Goal: Book appointment/travel/reservation

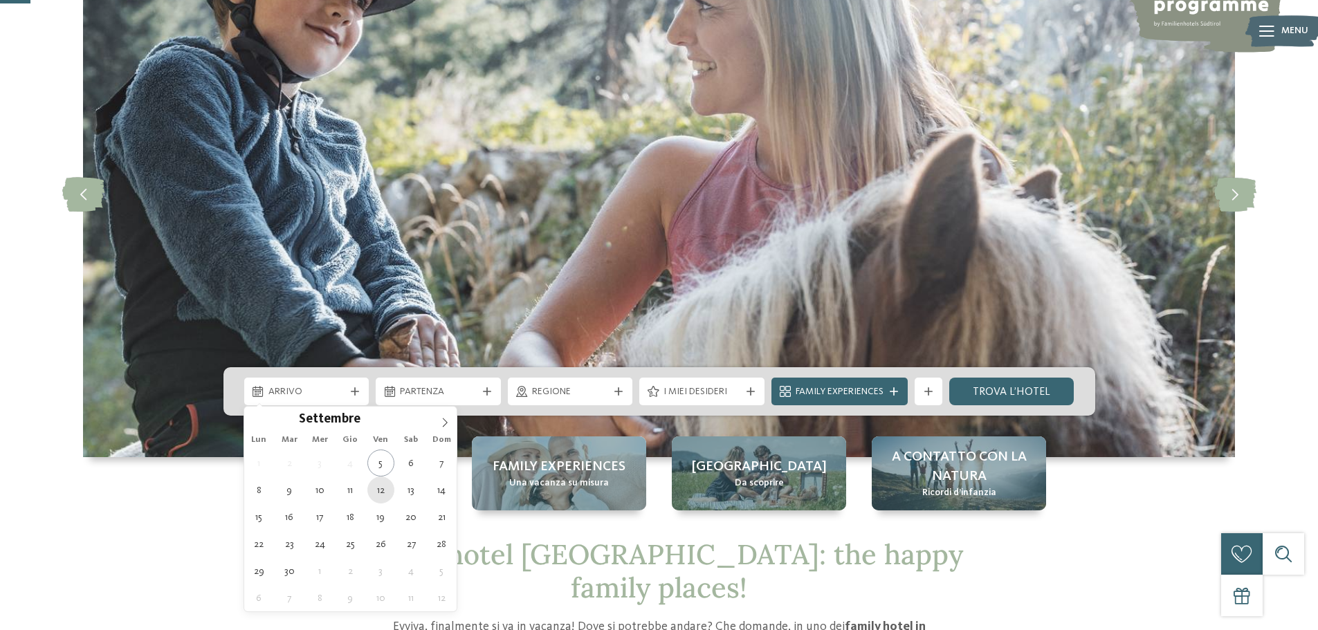
scroll to position [138, 0]
click at [443, 421] on icon at bounding box center [445, 423] width 10 height 10
click at [442, 421] on icon at bounding box center [445, 423] width 10 height 10
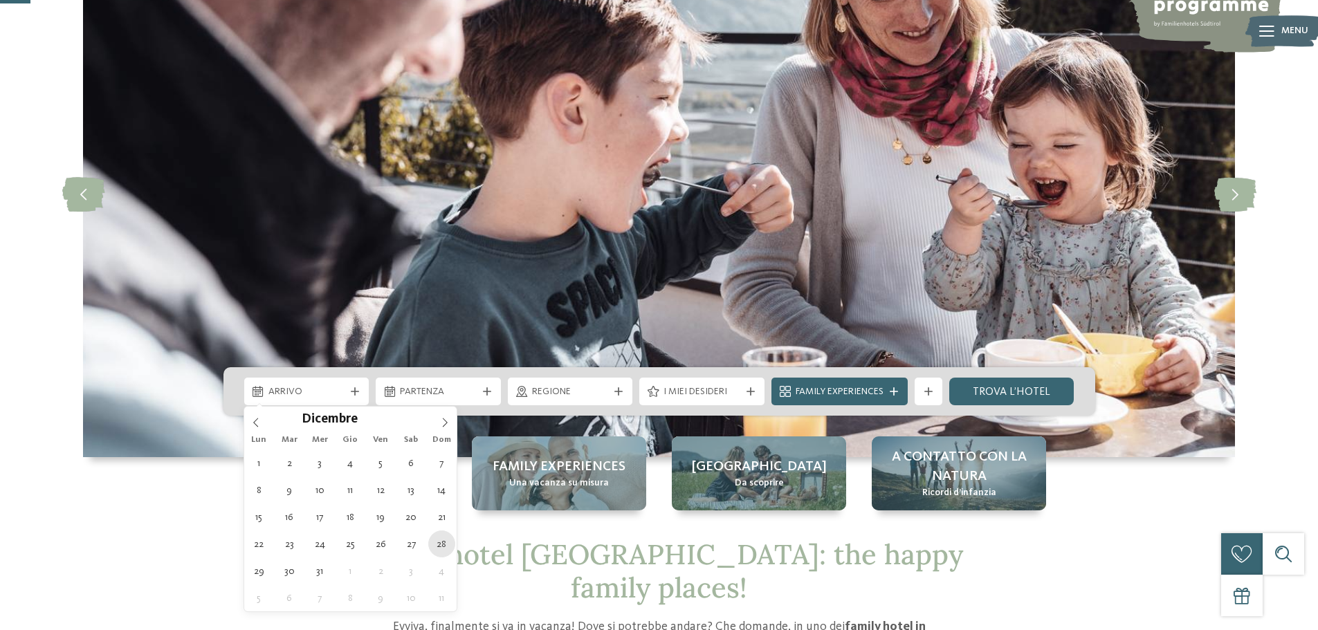
type div "28.12.2025"
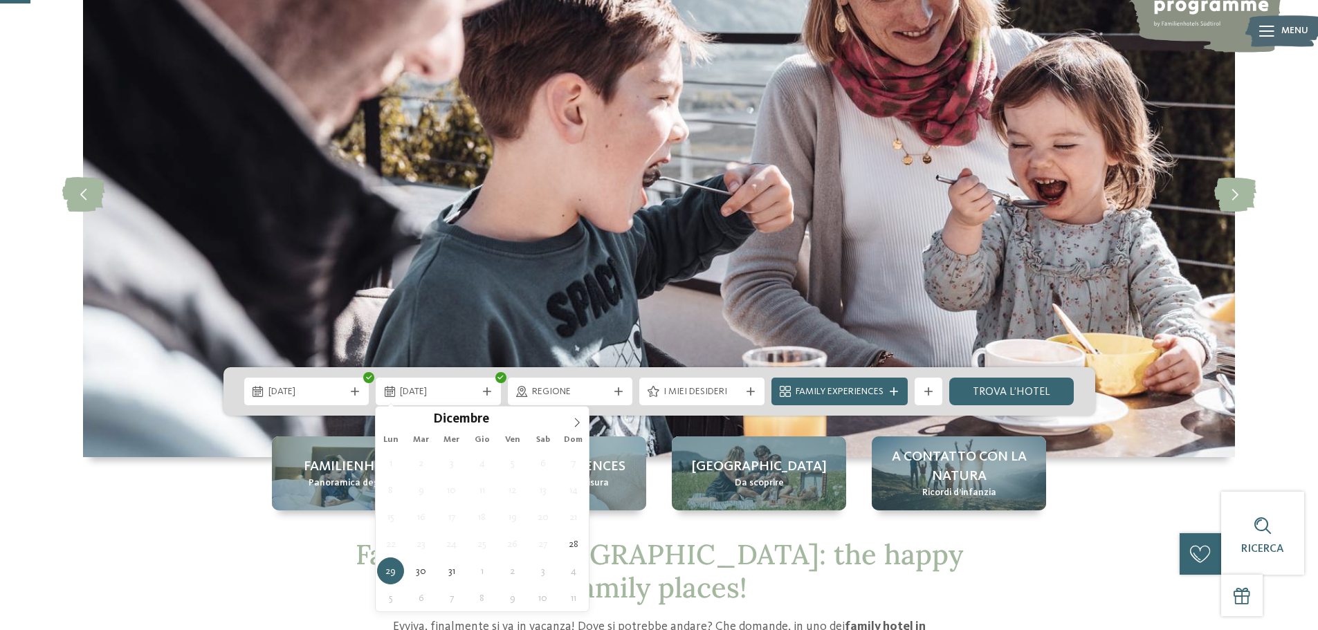
type div "02.01.2026"
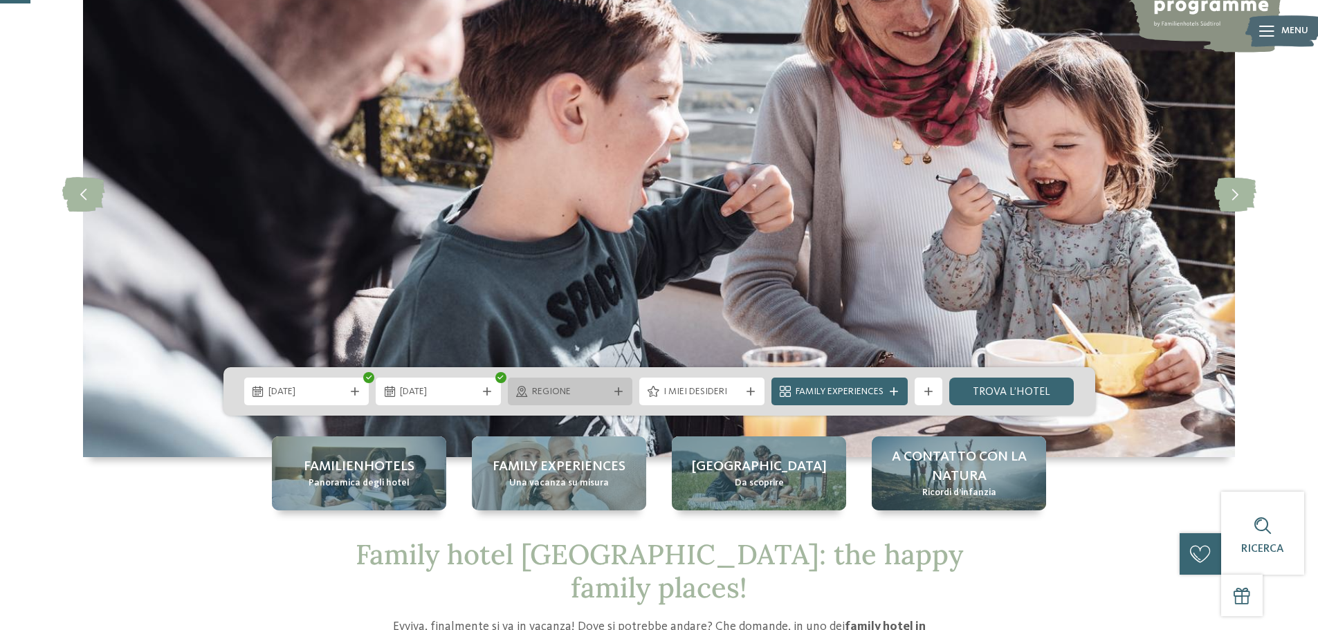
click at [604, 392] on span "Regione" at bounding box center [570, 392] width 77 height 14
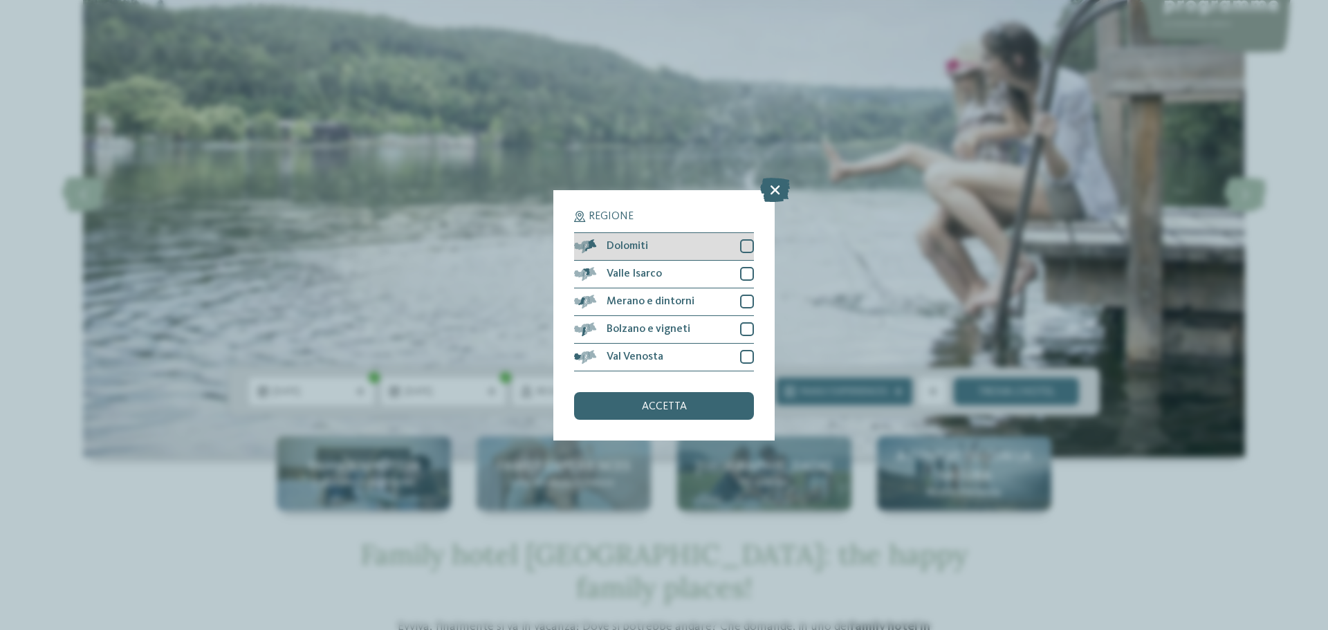
click at [745, 251] on div at bounding box center [747, 246] width 14 height 14
click at [650, 405] on span "accetta" at bounding box center [664, 406] width 45 height 11
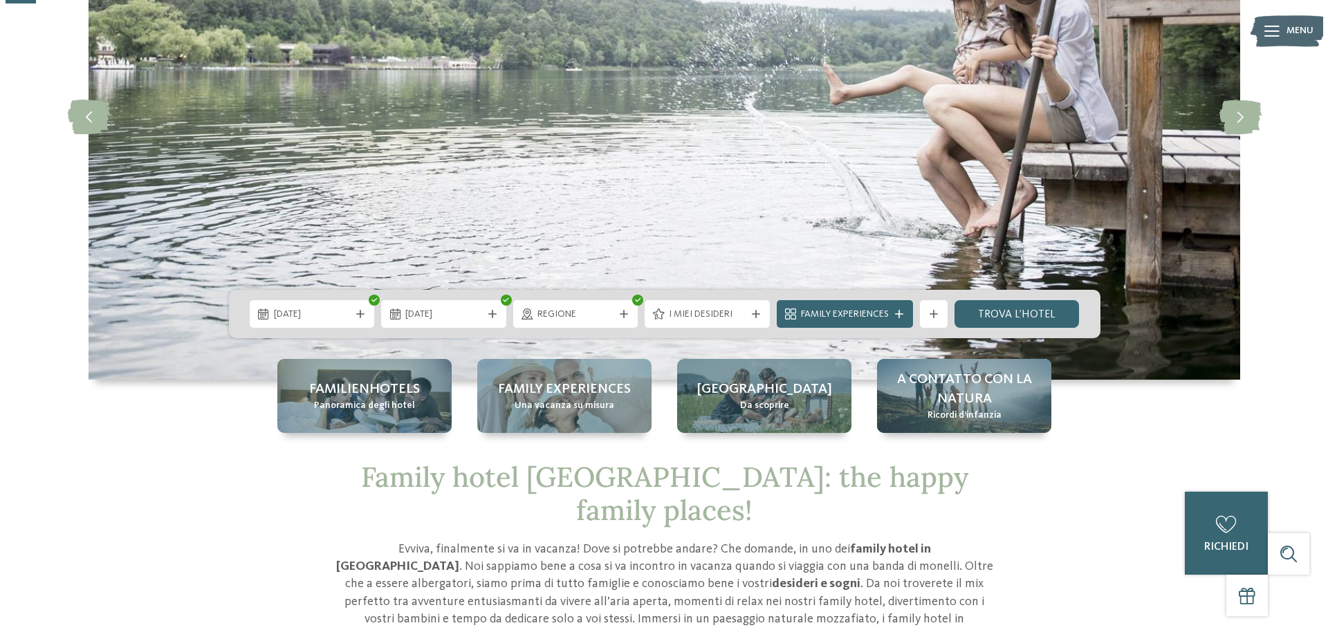
scroll to position [277, 0]
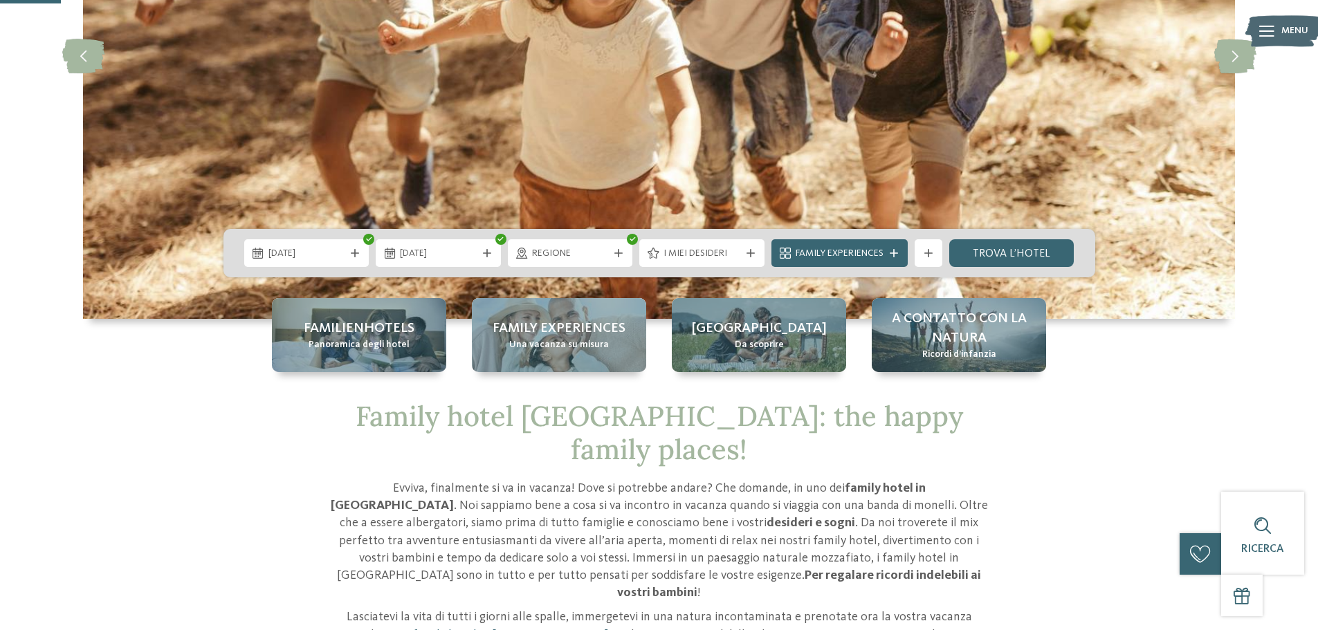
click at [701, 255] on span "I miei desideri" at bounding box center [701, 254] width 77 height 14
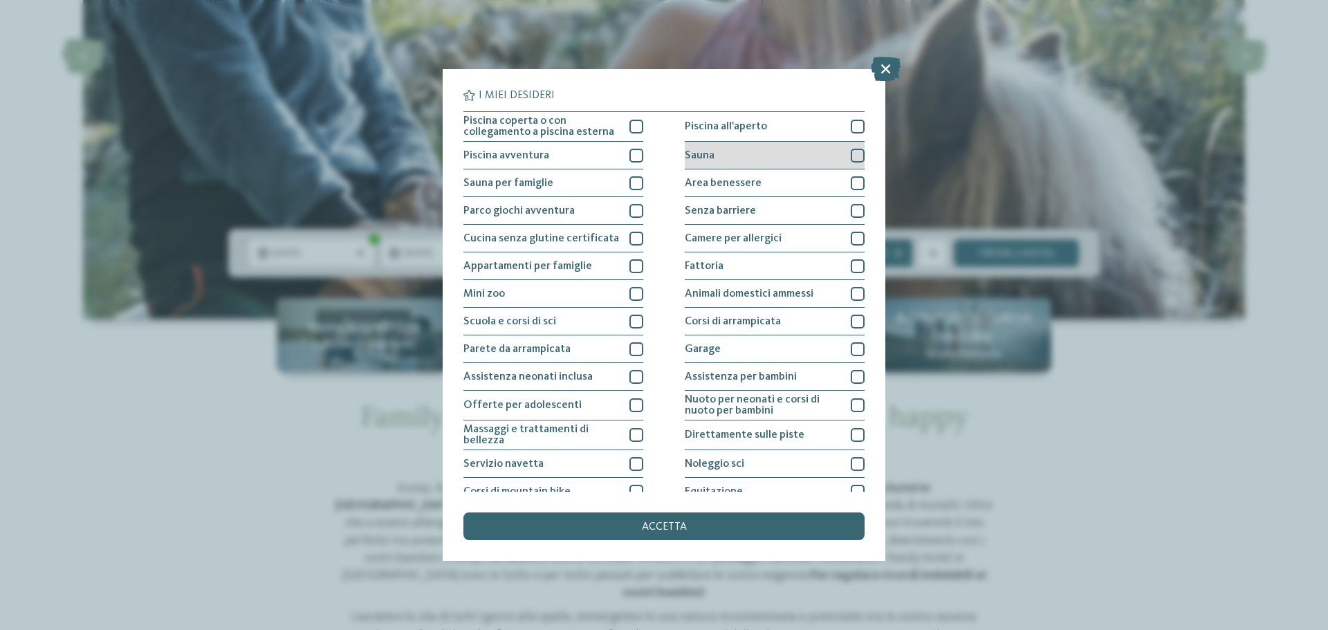
click at [762, 148] on div "Sauna" at bounding box center [775, 156] width 180 height 28
click at [746, 136] on div "Piscina all'aperto" at bounding box center [775, 127] width 180 height 30
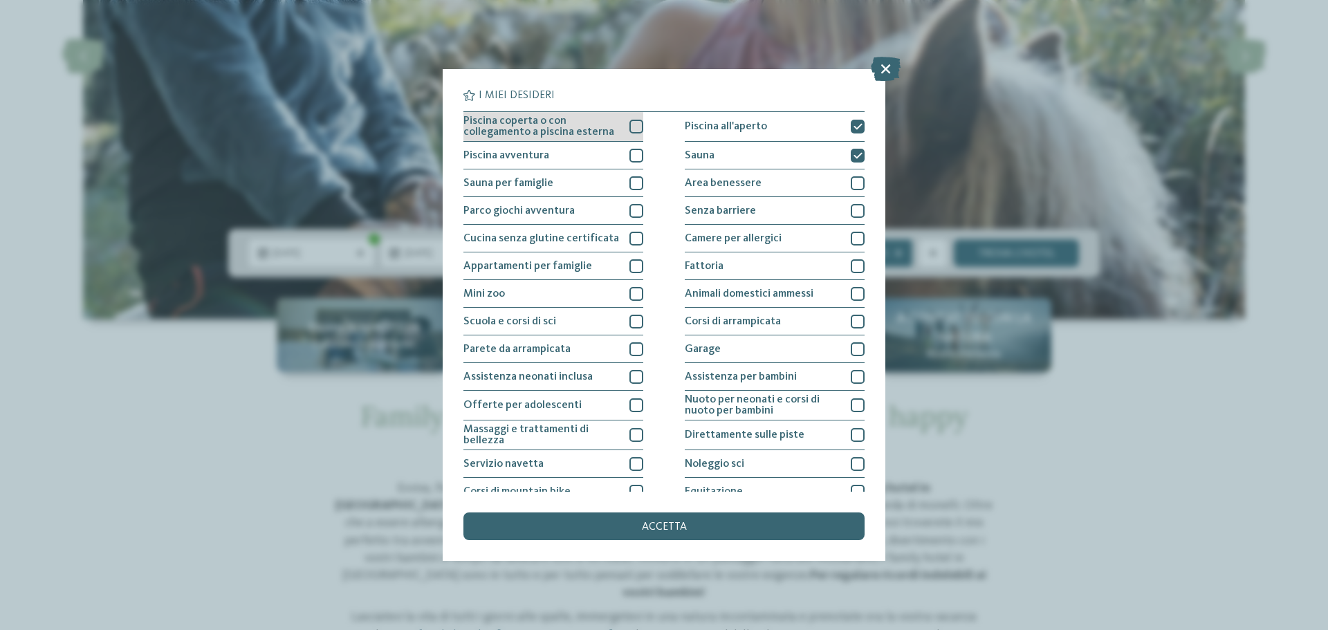
click at [540, 125] on span "Piscina coperta o con collegamento a piscina esterna" at bounding box center [541, 127] width 156 height 22
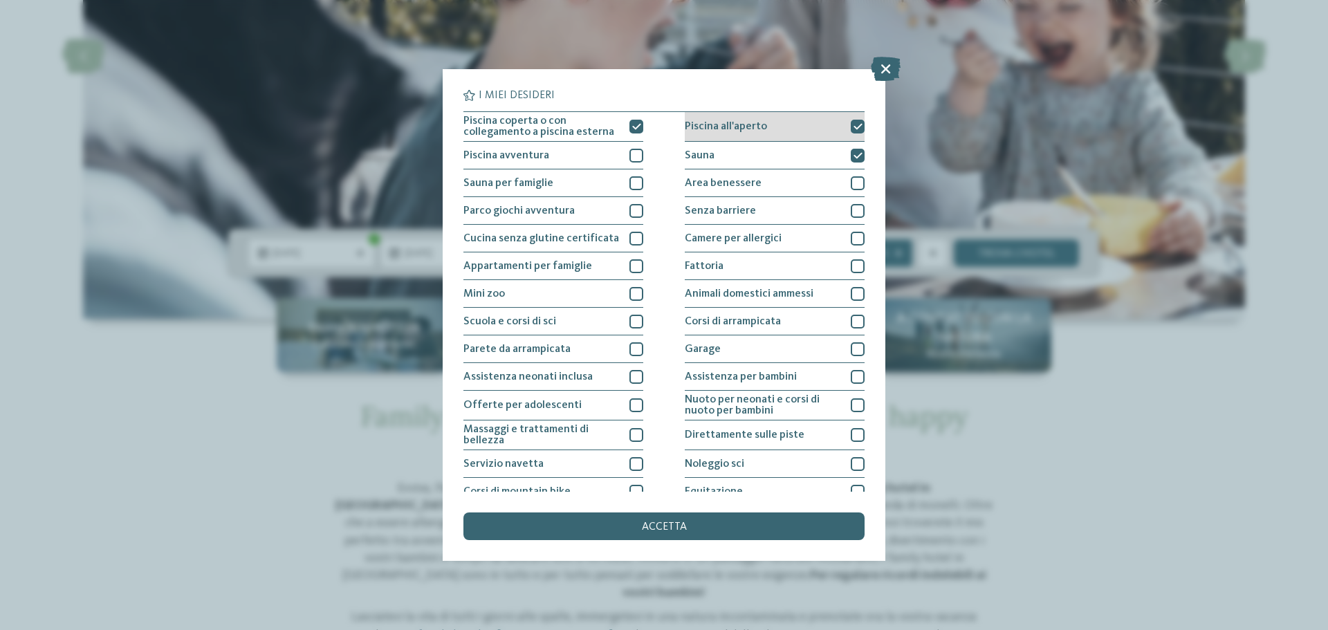
click at [787, 135] on div "Piscina all'aperto" at bounding box center [775, 127] width 180 height 30
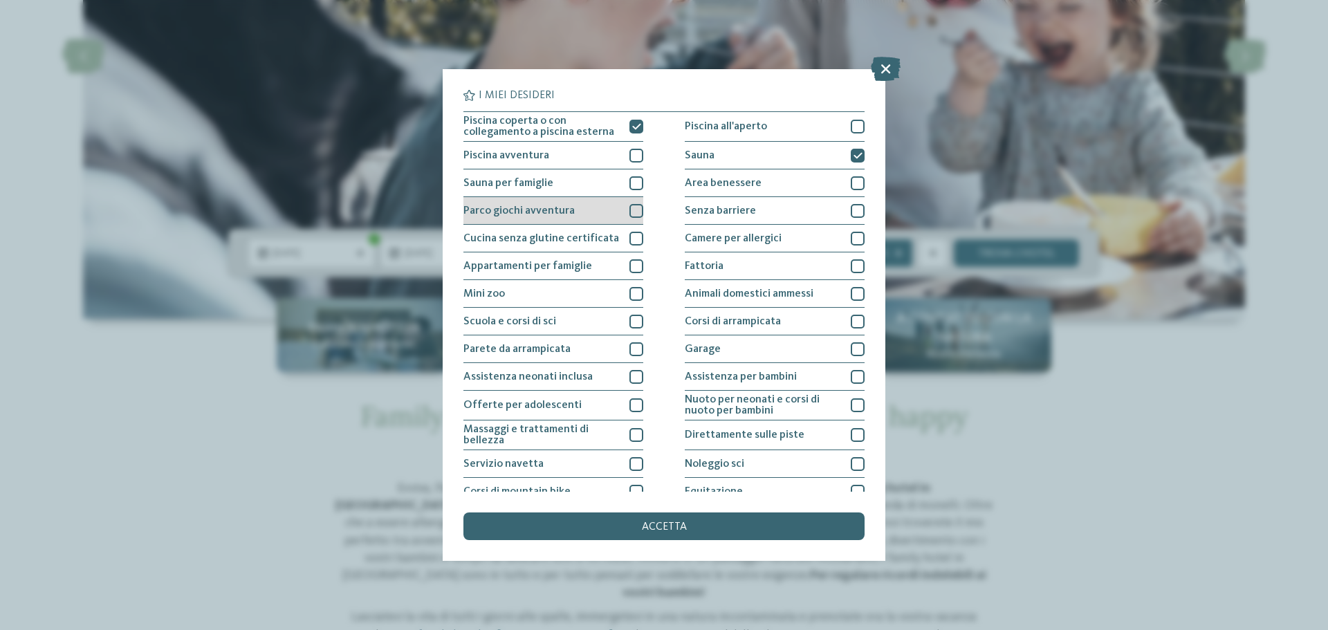
click at [623, 210] on div "Parco giochi avventura" at bounding box center [553, 211] width 180 height 28
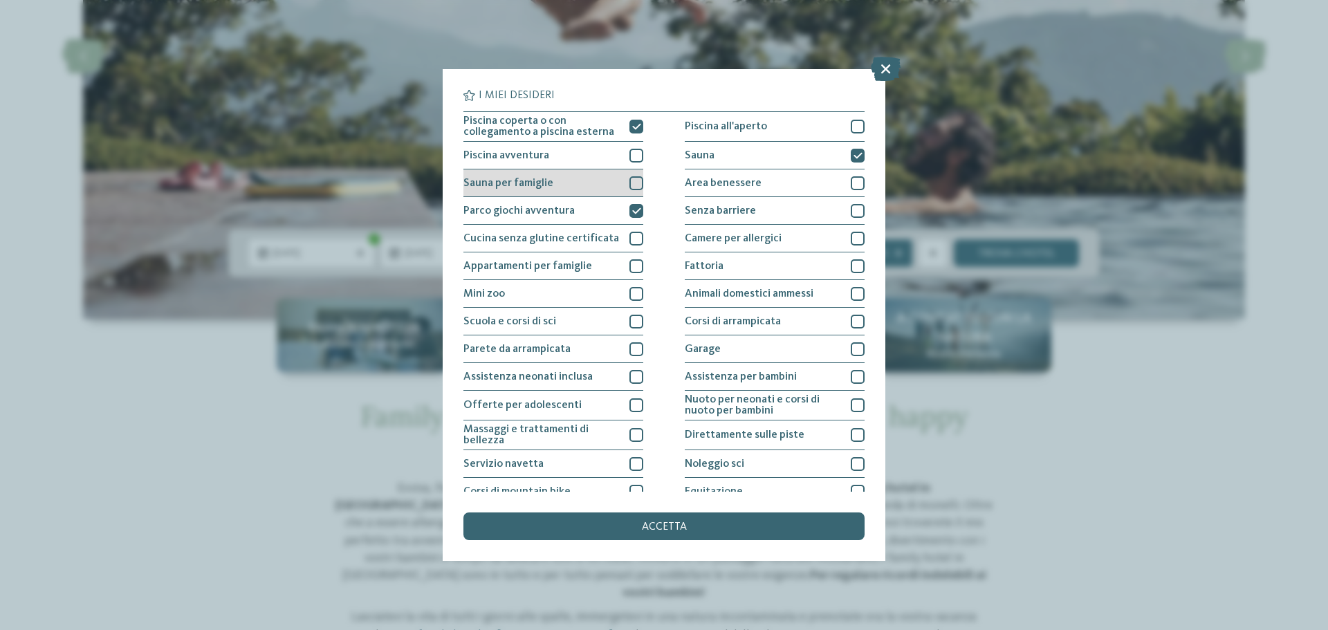
click at [547, 181] on span "Sauna per famiglie" at bounding box center [508, 183] width 90 height 11
click at [520, 157] on span "Piscina avventura" at bounding box center [506, 155] width 86 height 11
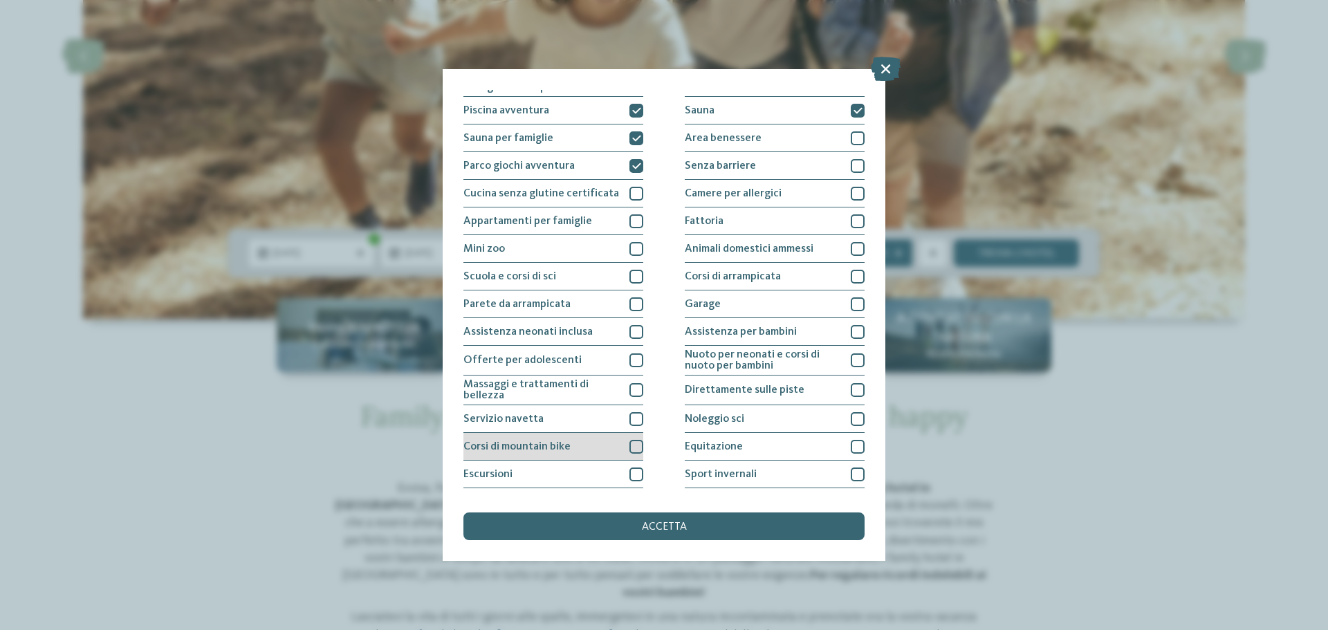
scroll to position [69, 0]
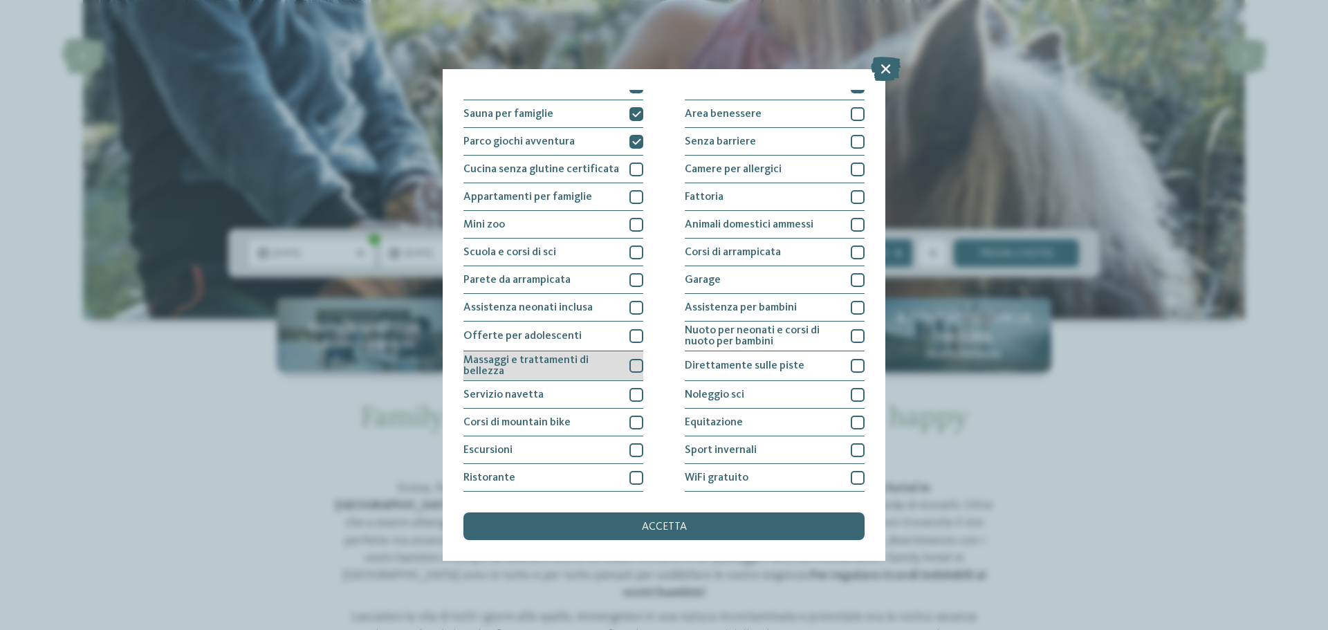
click at [601, 363] on span "Massaggi e trattamenti di bellezza" at bounding box center [541, 366] width 156 height 22
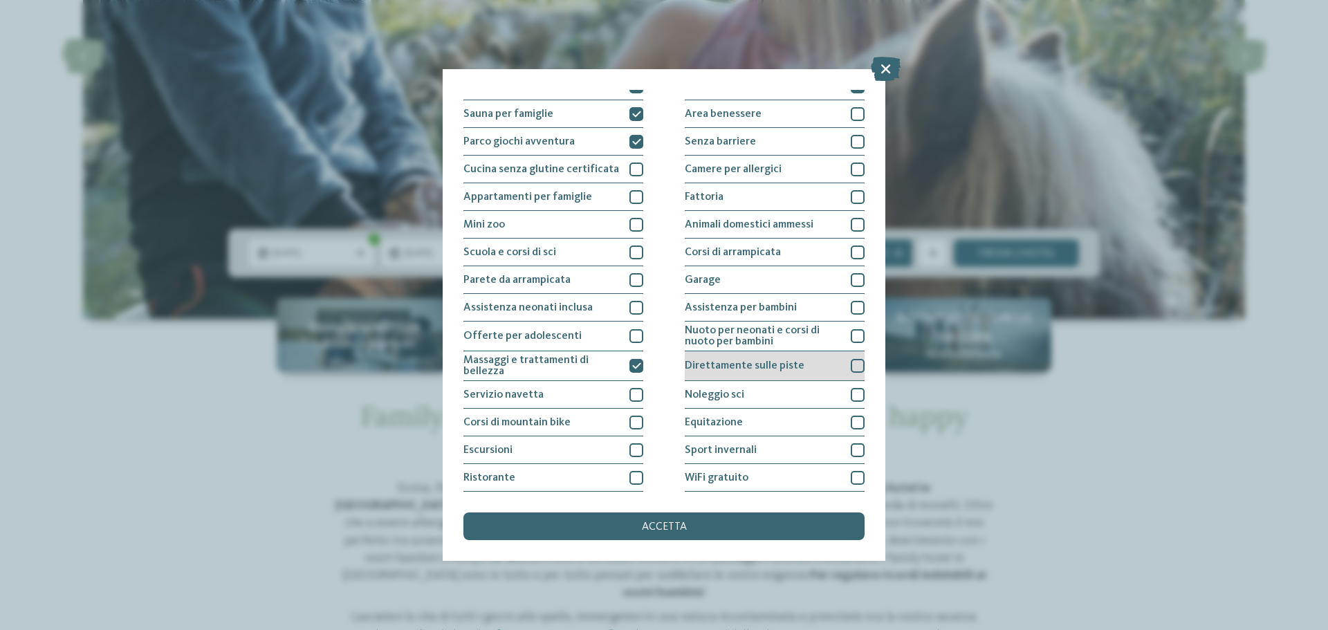
scroll to position [0, 0]
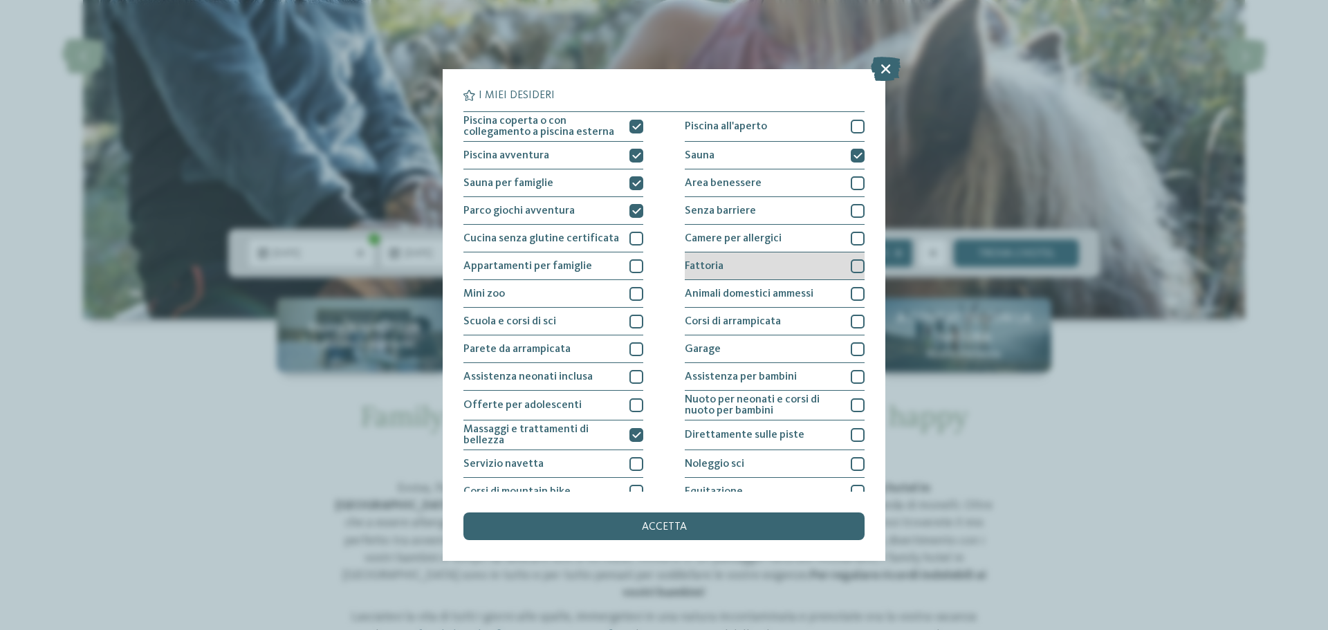
click at [791, 259] on div "Fattoria" at bounding box center [775, 266] width 180 height 28
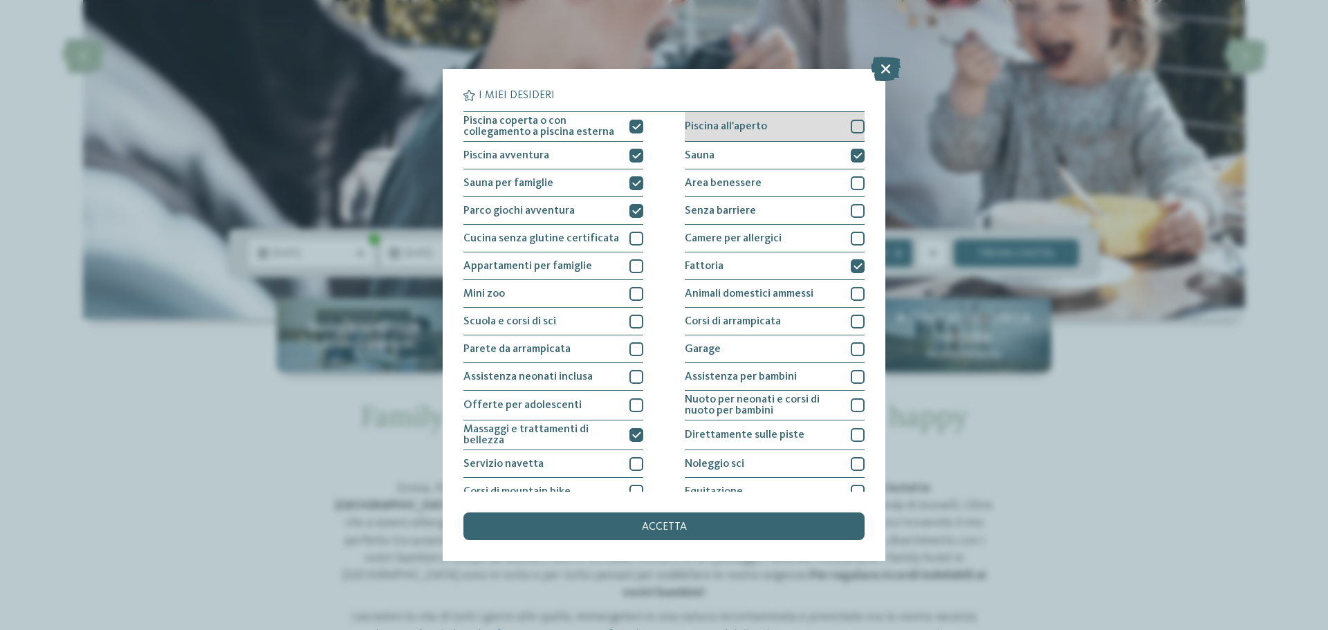
click at [760, 122] on span "Piscina all'aperto" at bounding box center [726, 126] width 82 height 11
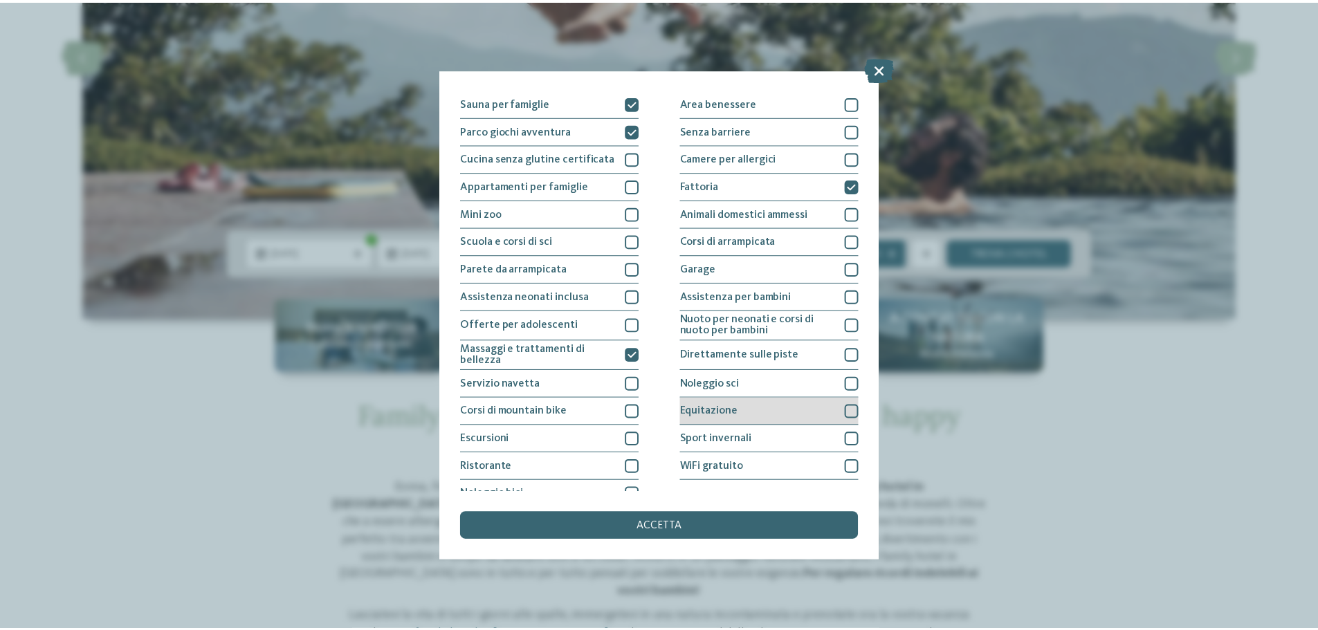
scroll to position [97, 0]
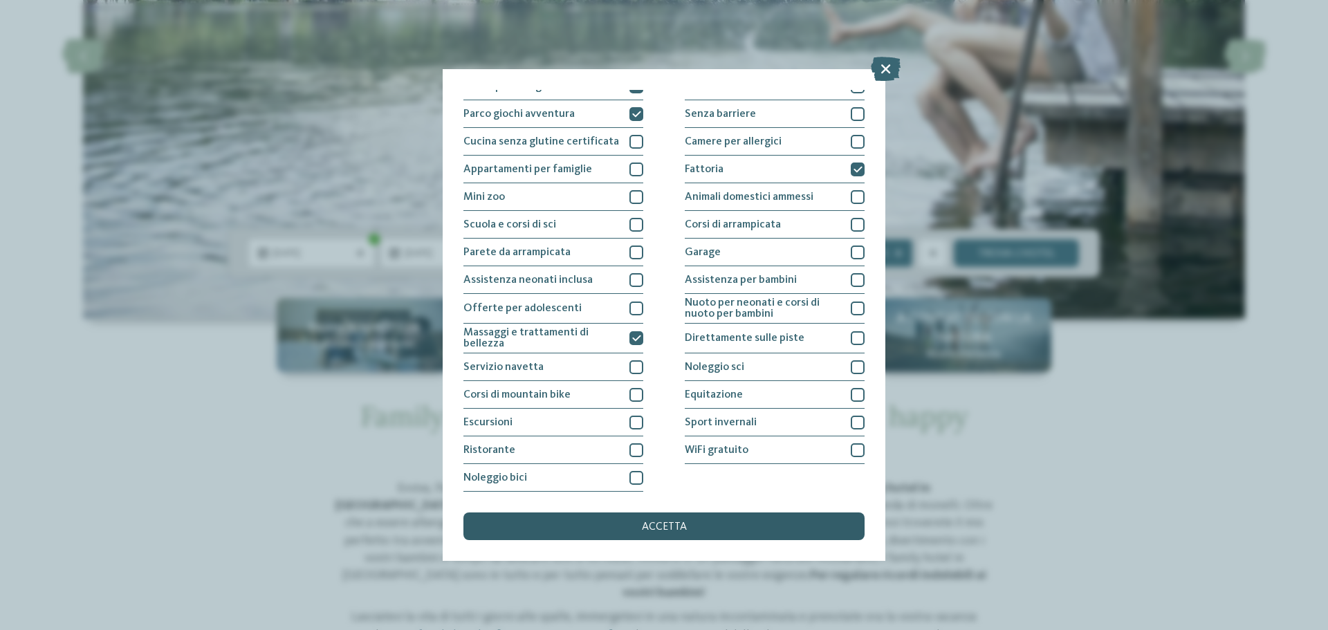
click at [704, 531] on div "accetta" at bounding box center [663, 527] width 401 height 28
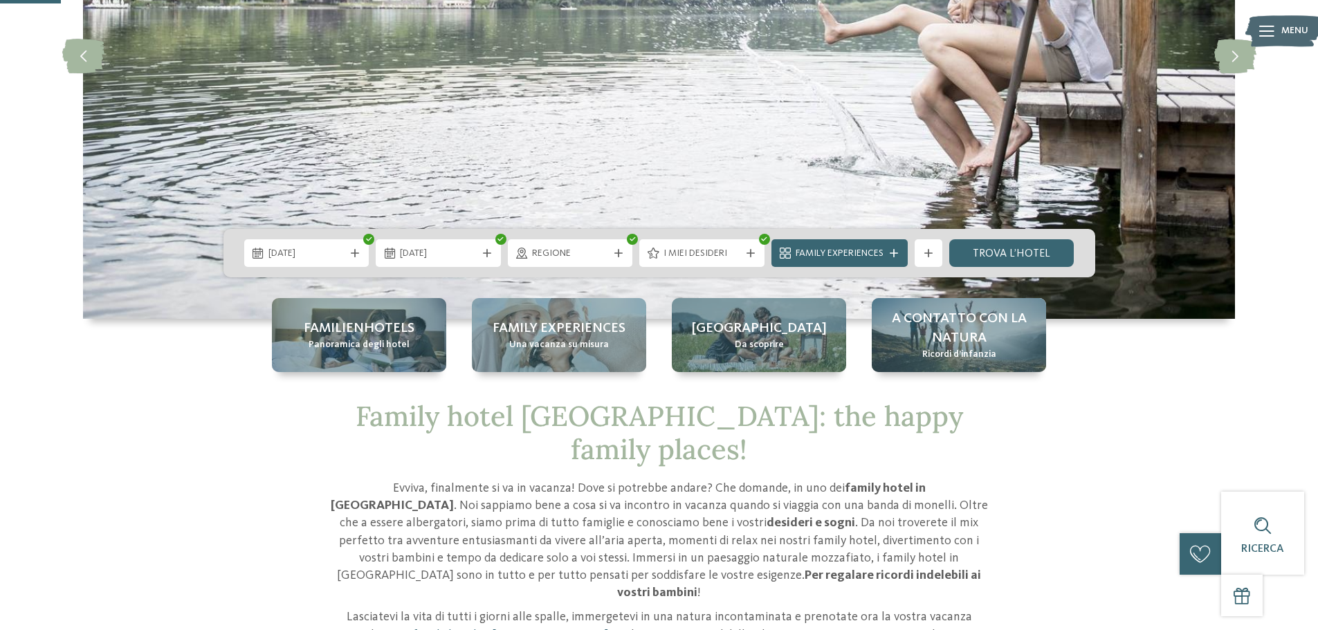
click at [931, 253] on icon at bounding box center [928, 253] width 8 height 8
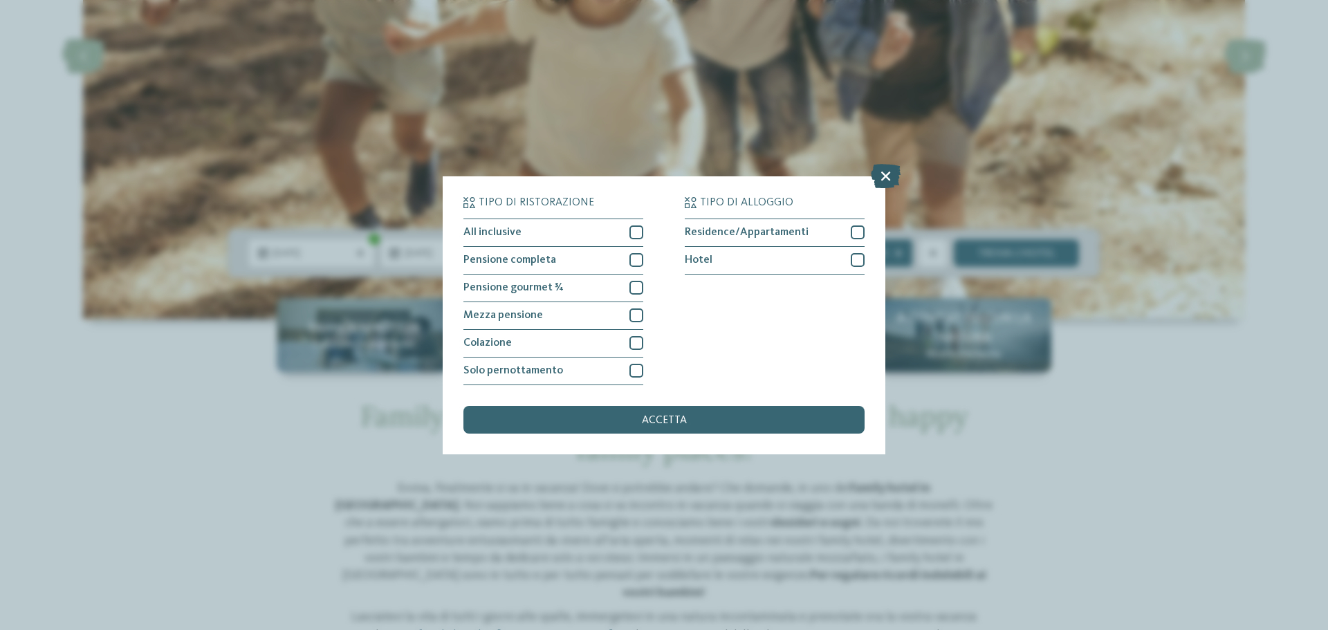
click at [883, 176] on icon at bounding box center [886, 175] width 30 height 24
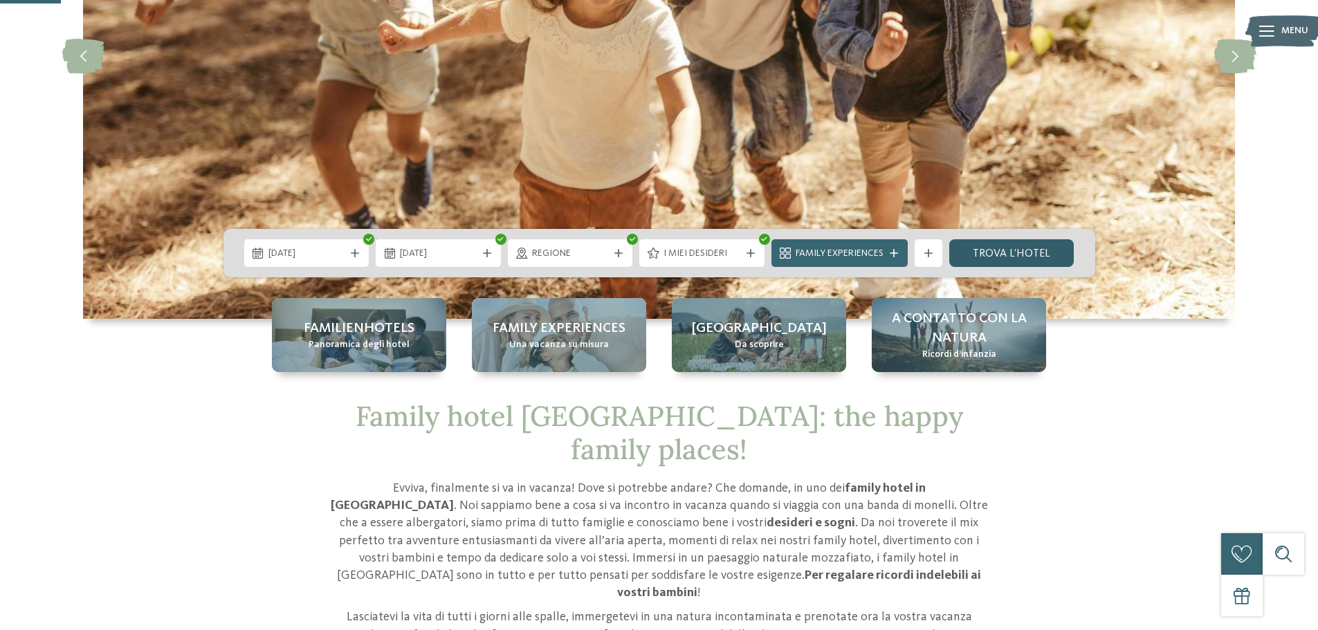
click at [984, 256] on link "trova l’hotel" at bounding box center [1011, 253] width 125 height 28
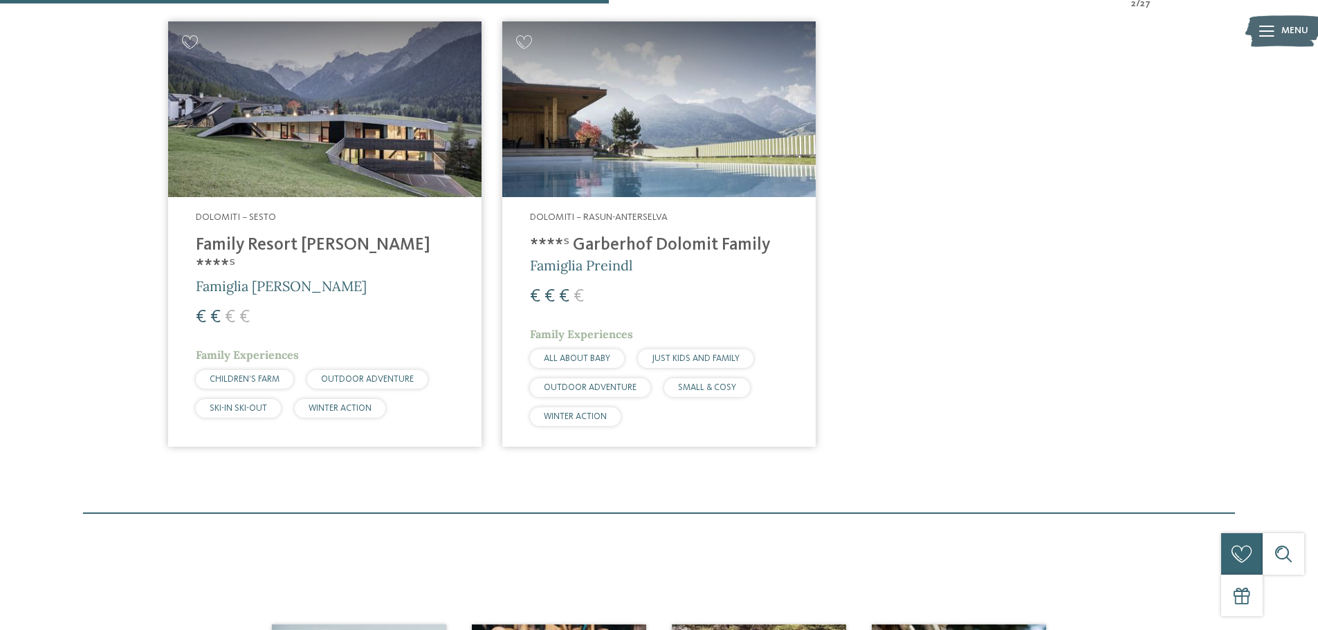
scroll to position [557, 0]
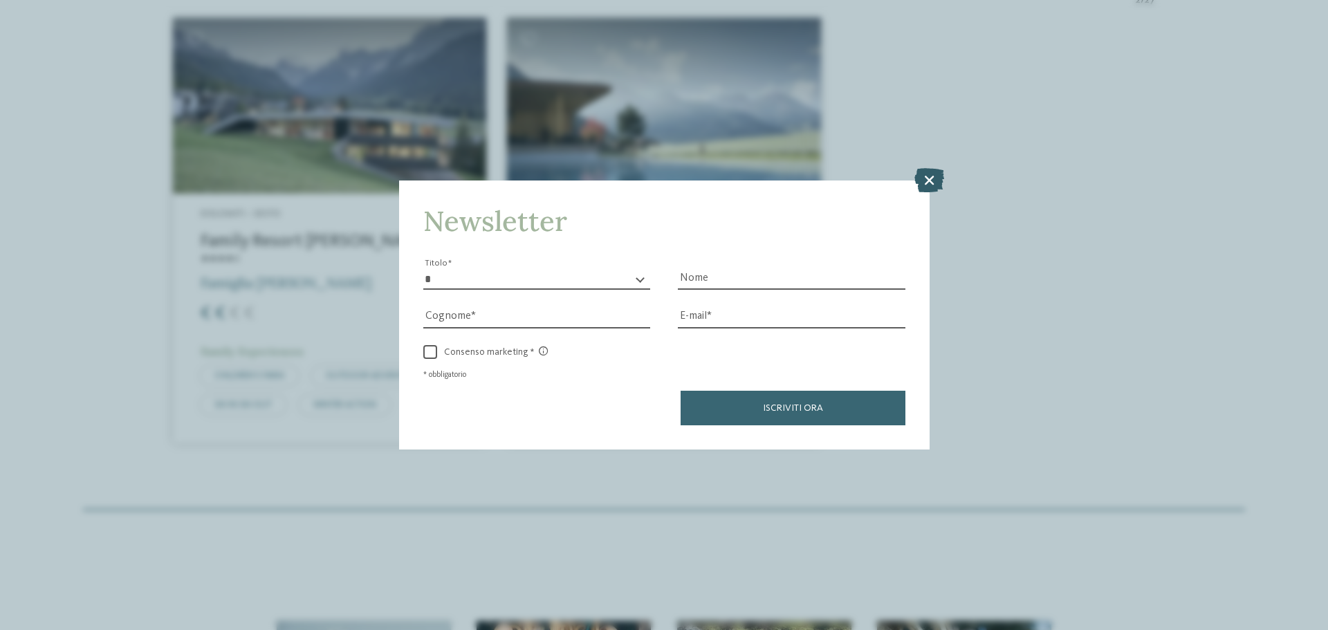
click at [925, 179] on icon at bounding box center [930, 180] width 30 height 24
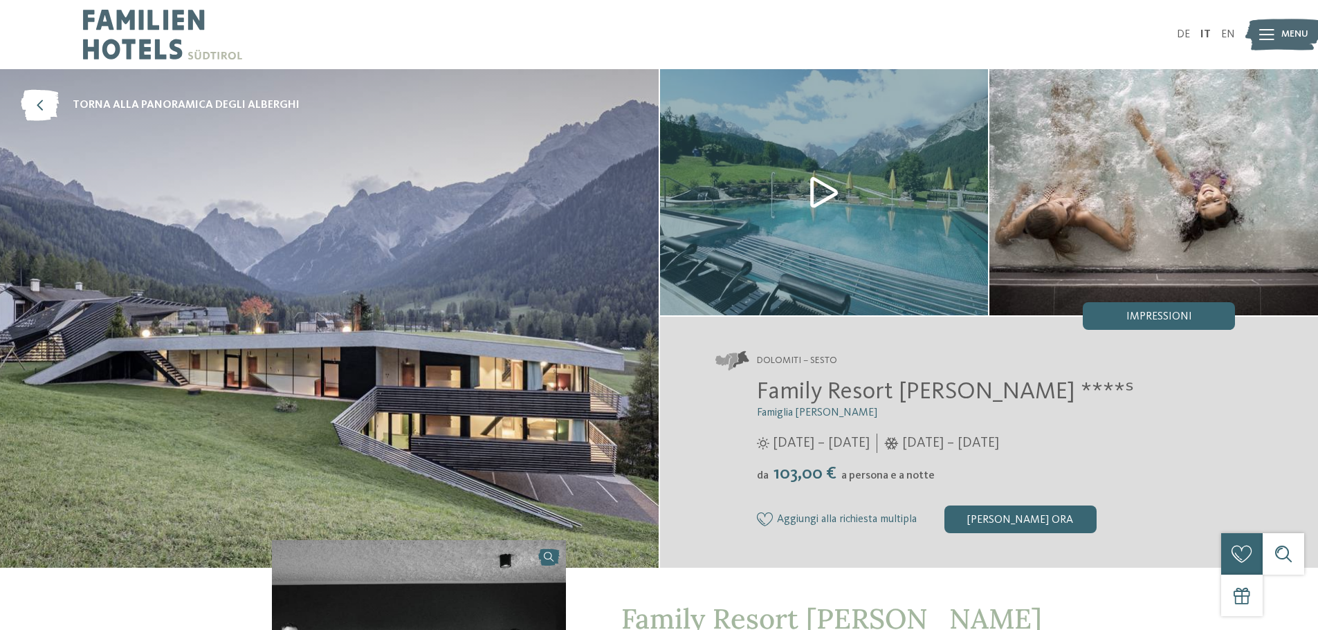
click at [878, 149] on img at bounding box center [824, 192] width 329 height 246
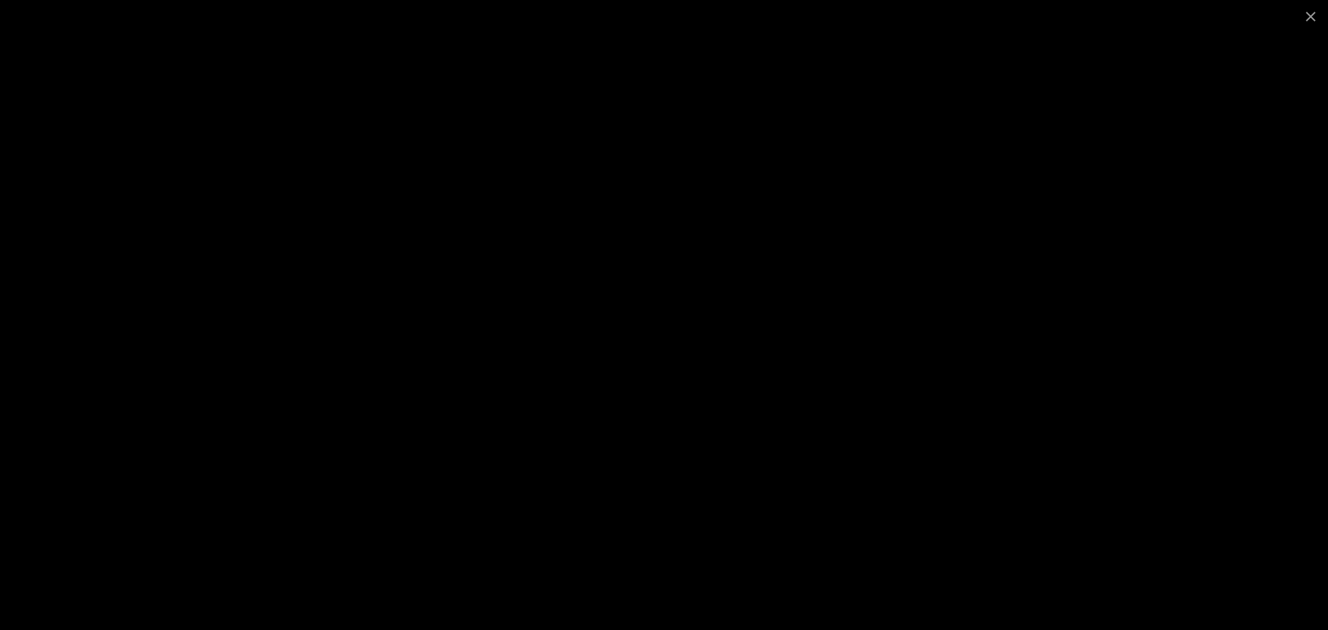
click at [1107, 252] on div at bounding box center [664, 315] width 1328 height 630
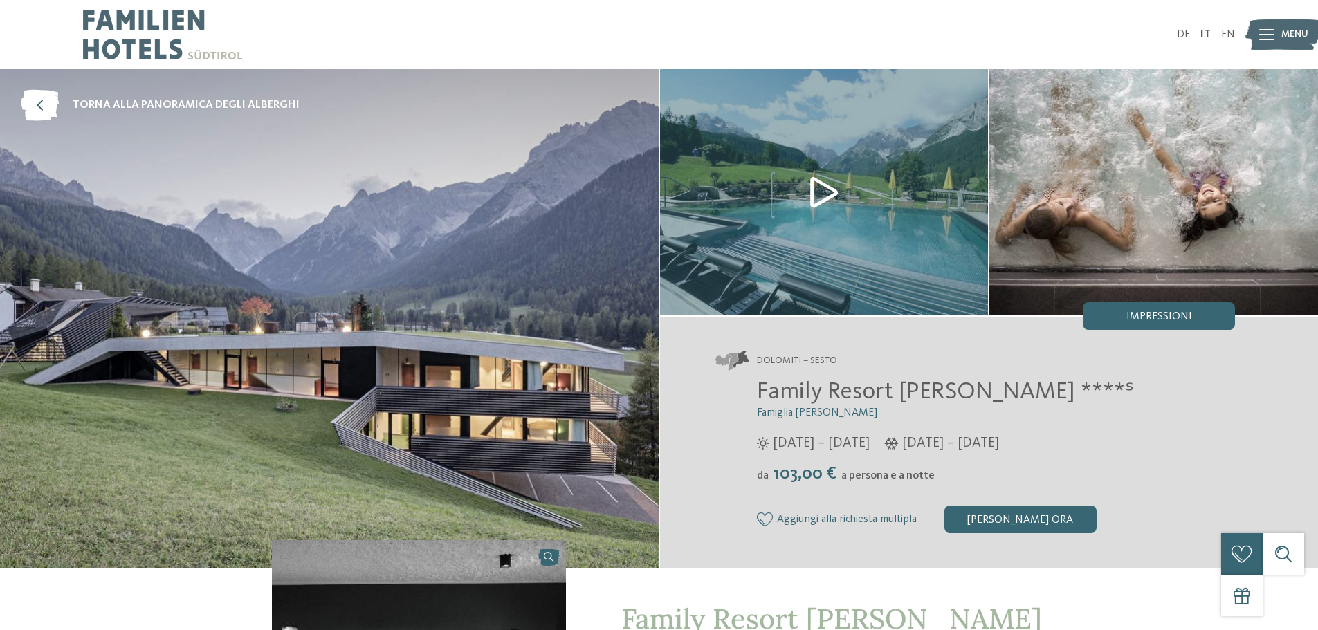
click at [764, 175] on img at bounding box center [824, 192] width 329 height 246
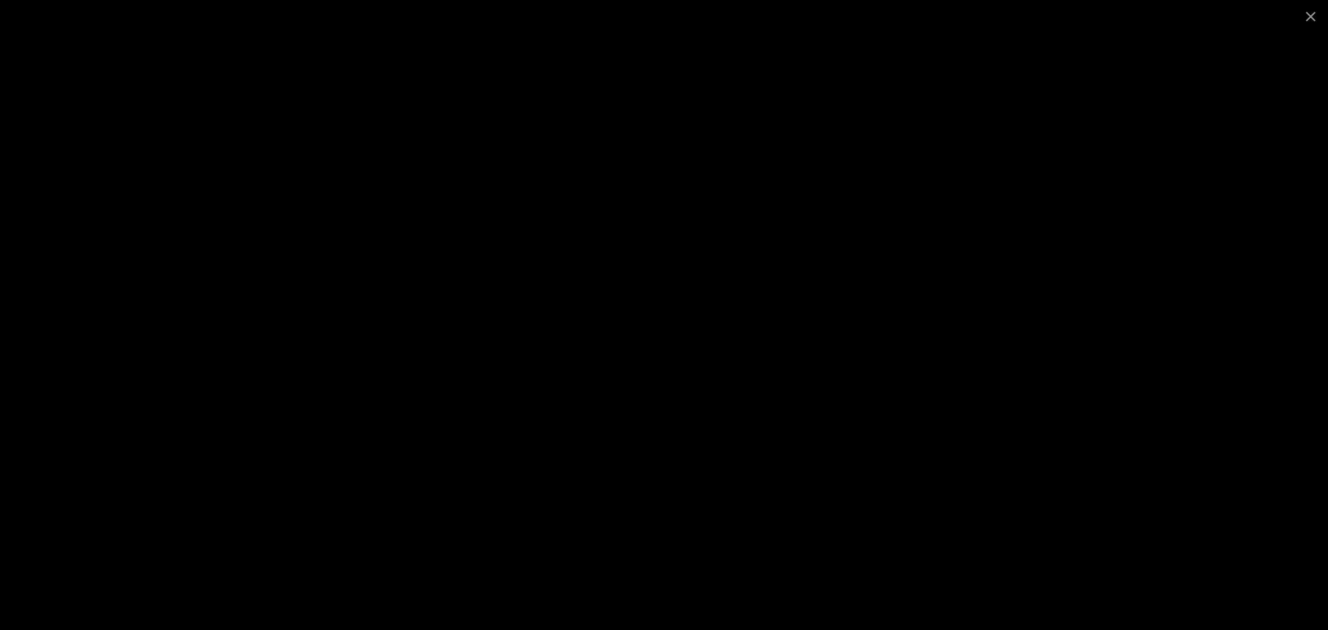
click at [1154, 270] on div at bounding box center [664, 315] width 1328 height 630
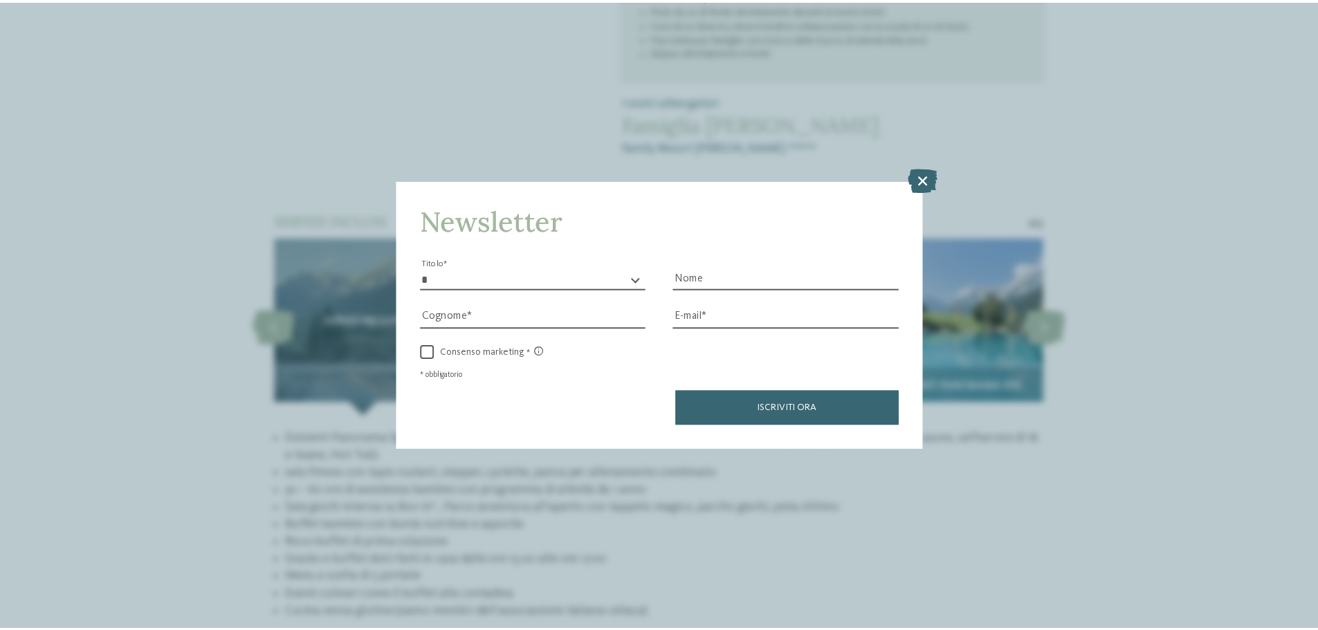
scroll to position [1314, 0]
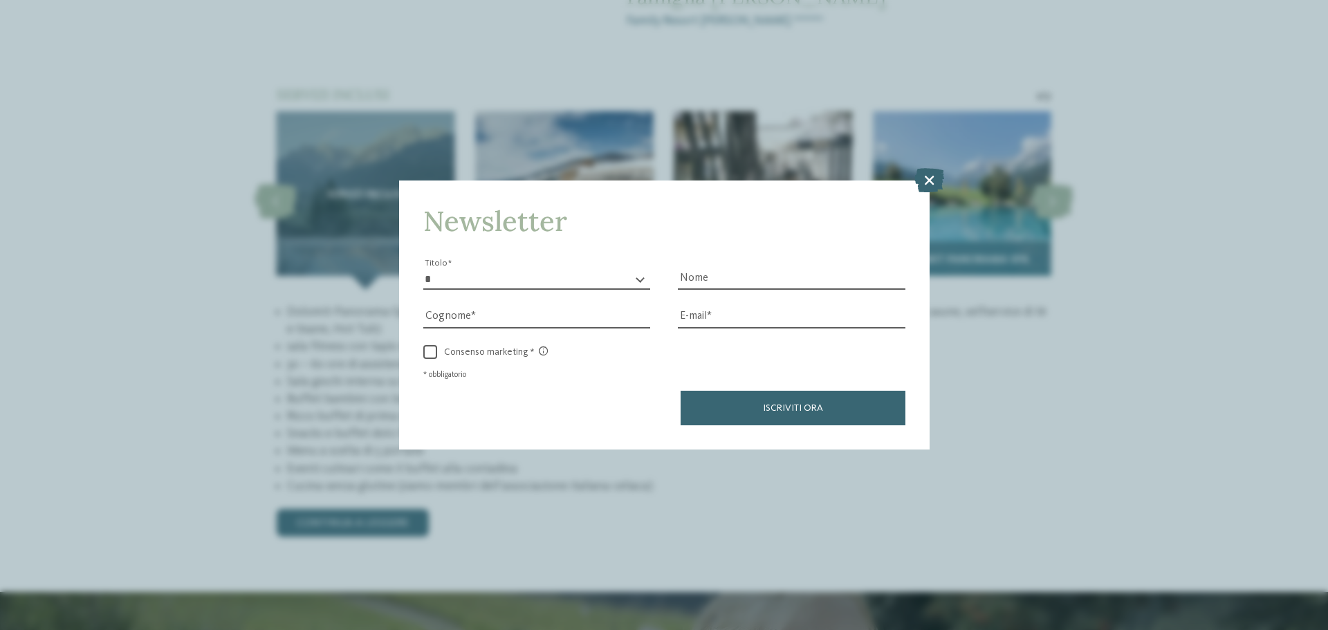
click at [923, 184] on icon at bounding box center [930, 180] width 30 height 24
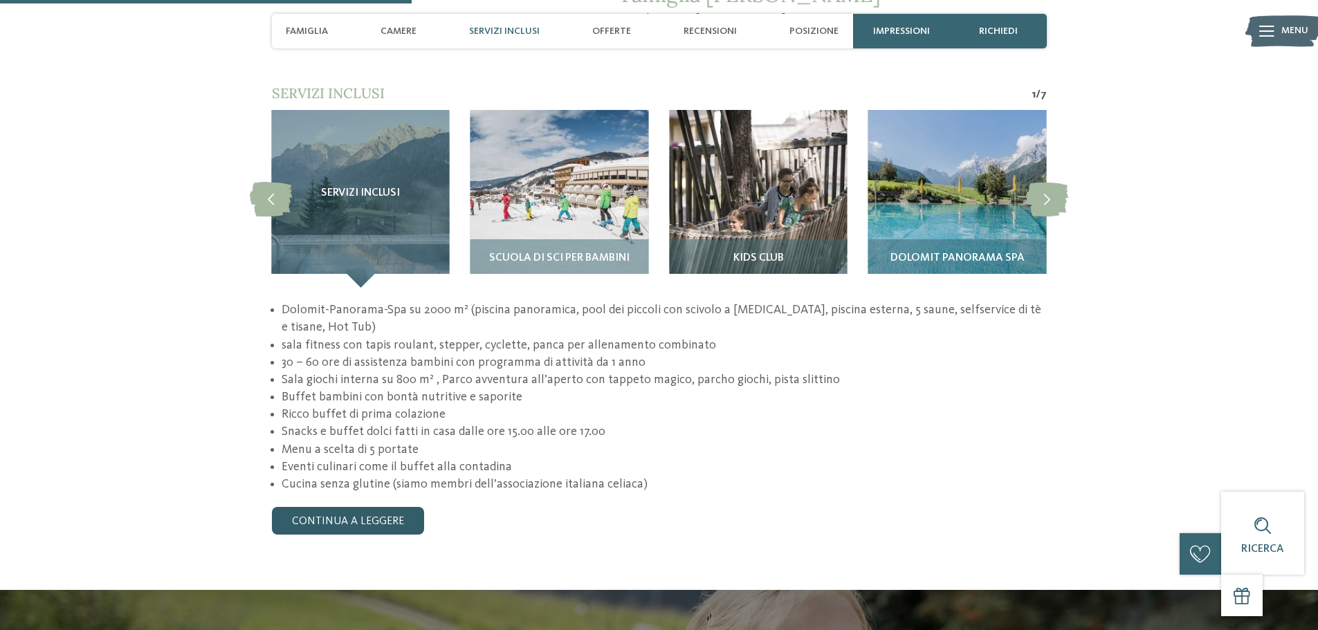
click at [353, 507] on link "continua a leggere" at bounding box center [348, 521] width 152 height 28
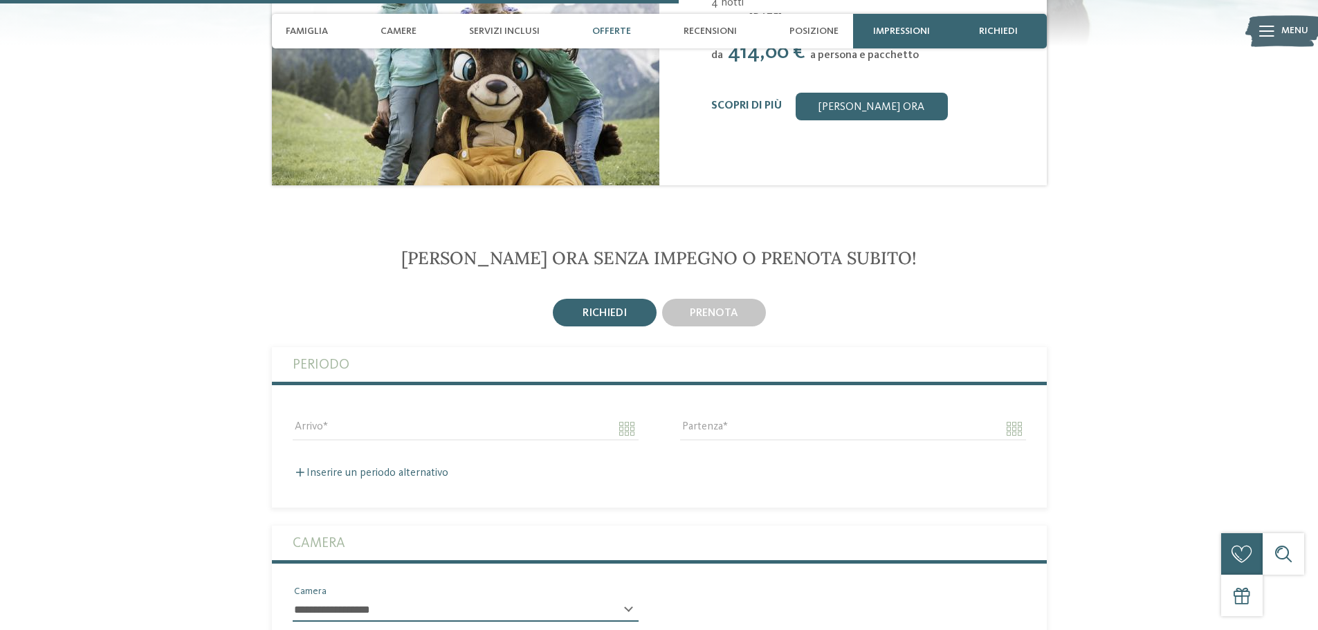
scroll to position [2214, 0]
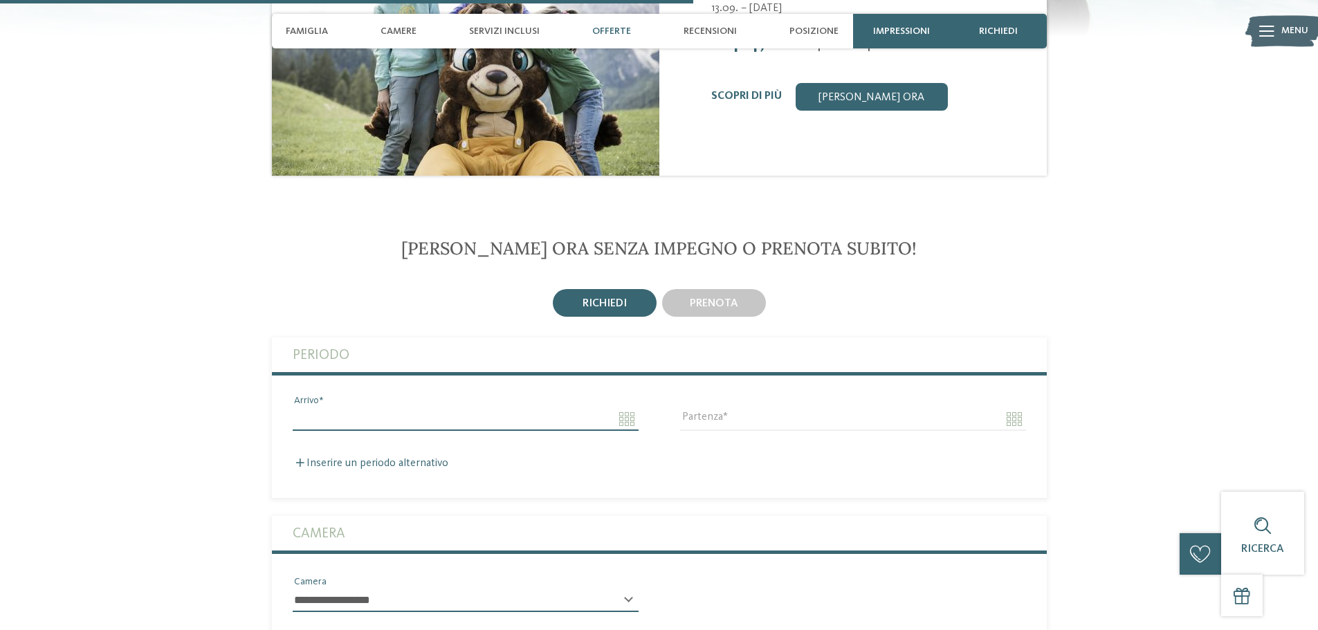
click at [435, 407] on input "Arrivo" at bounding box center [466, 419] width 346 height 24
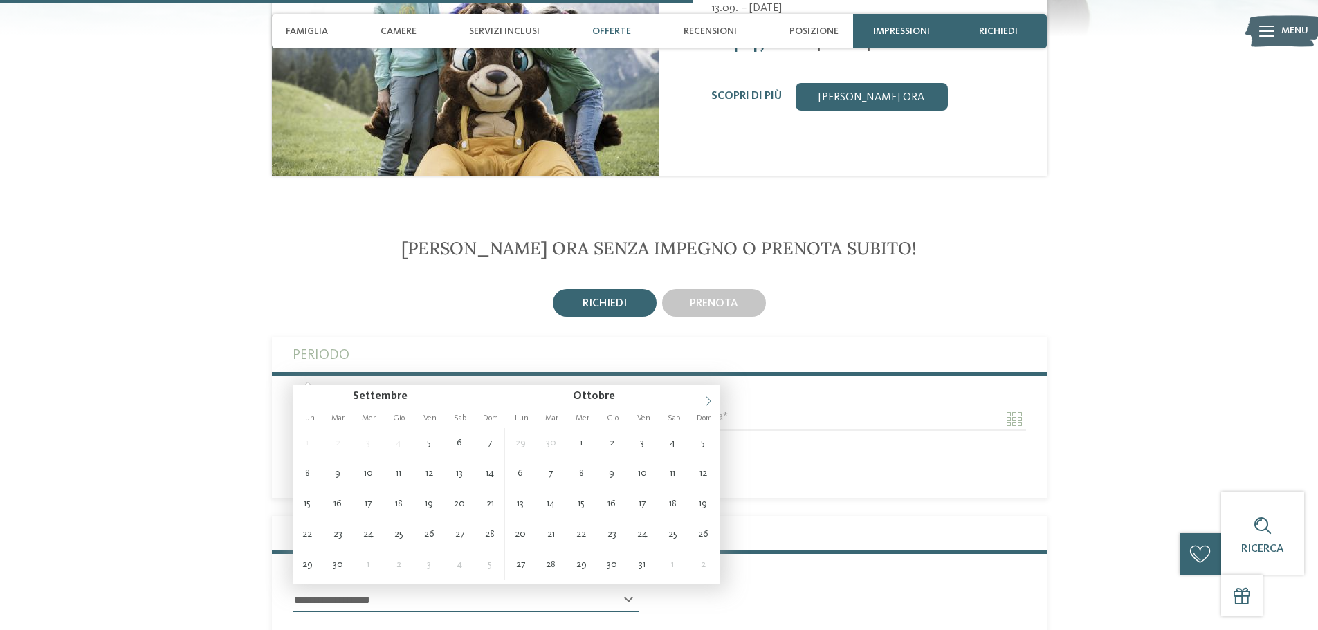
click at [707, 401] on icon at bounding box center [709, 401] width 10 height 10
click at [707, 400] on icon at bounding box center [709, 401] width 10 height 10
type input "**********"
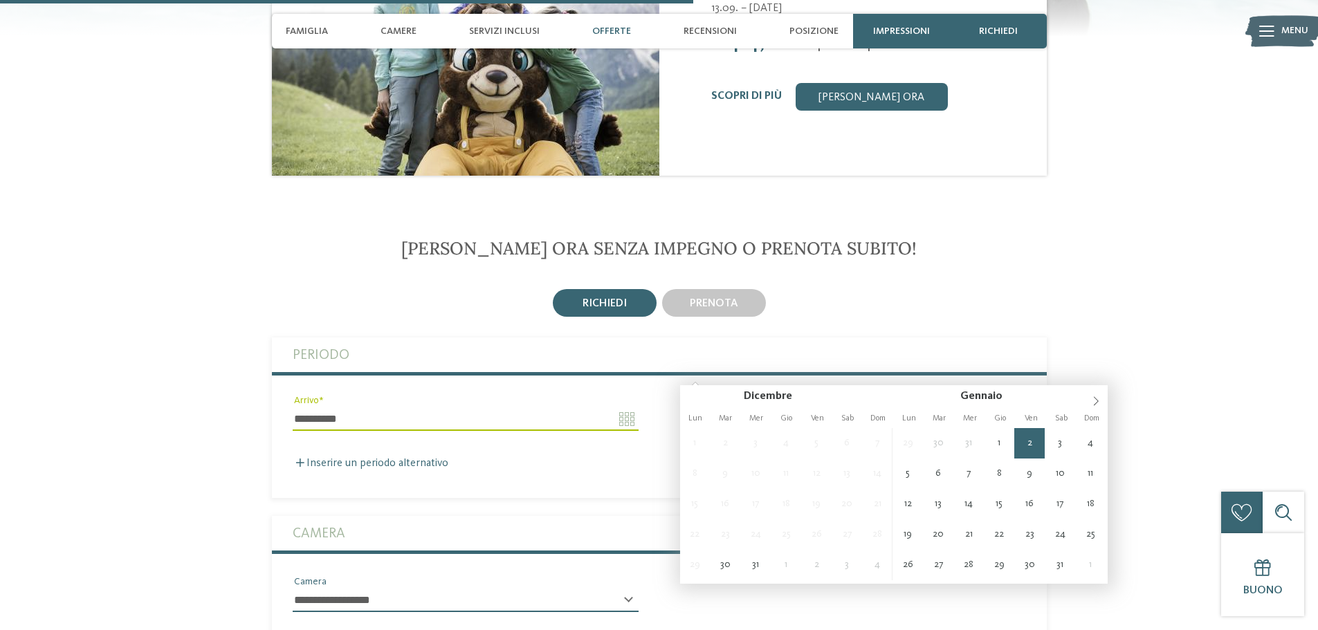
type input "**********"
click at [1023, 457] on div "Inserire un periodo alternativo" at bounding box center [659, 463] width 733 height 13
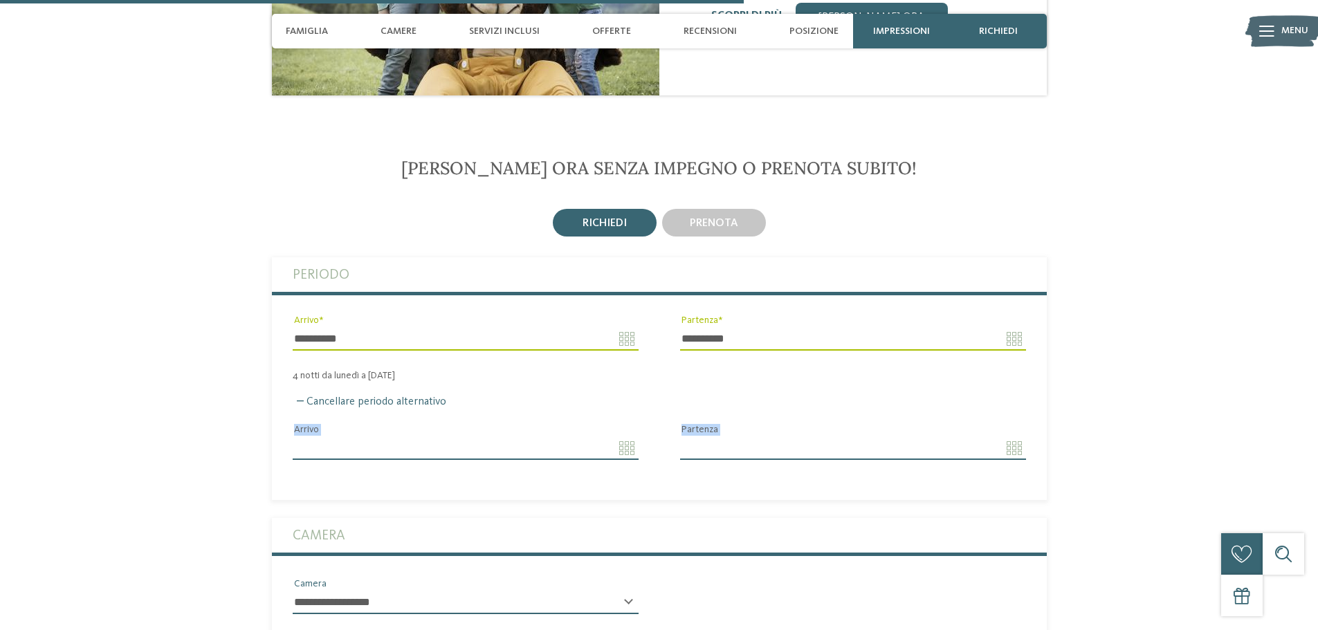
scroll to position [2421, 0]
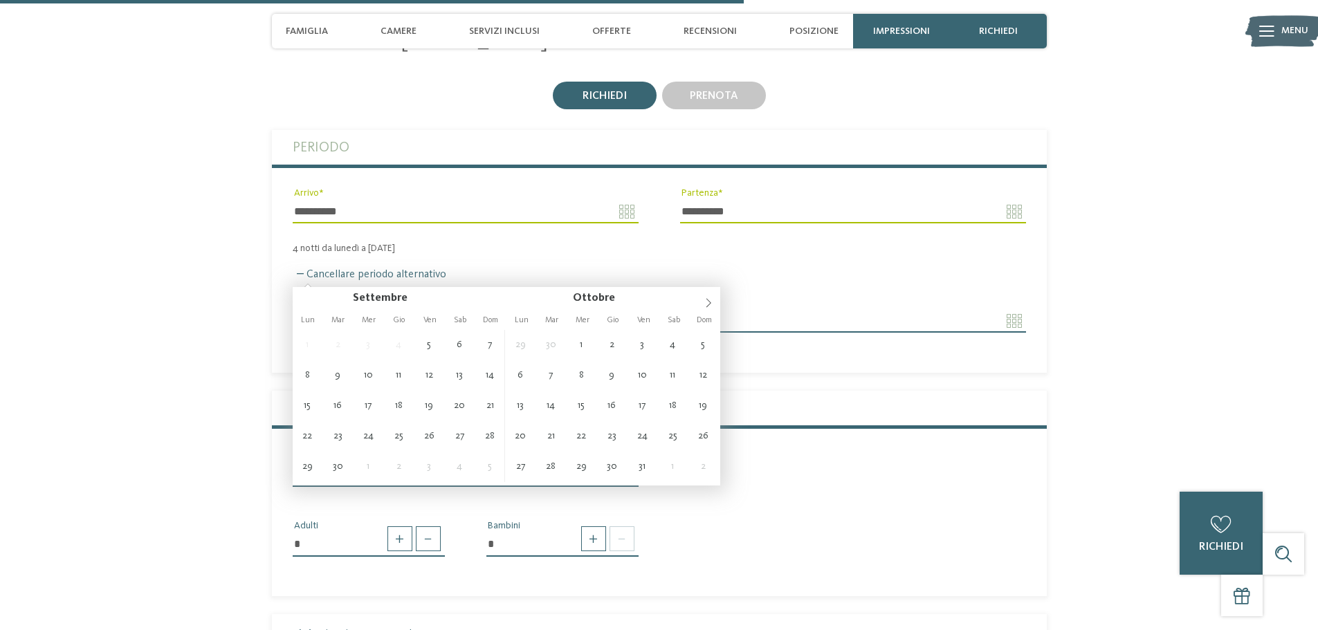
click at [360, 309] on input "Arrivo" at bounding box center [466, 321] width 346 height 24
click at [255, 191] on section "[PERSON_NAME] ora senza impegno o prenota subito! [GEOGRAPHIC_DATA] prenota 4" at bounding box center [659, 566] width 941 height 1073
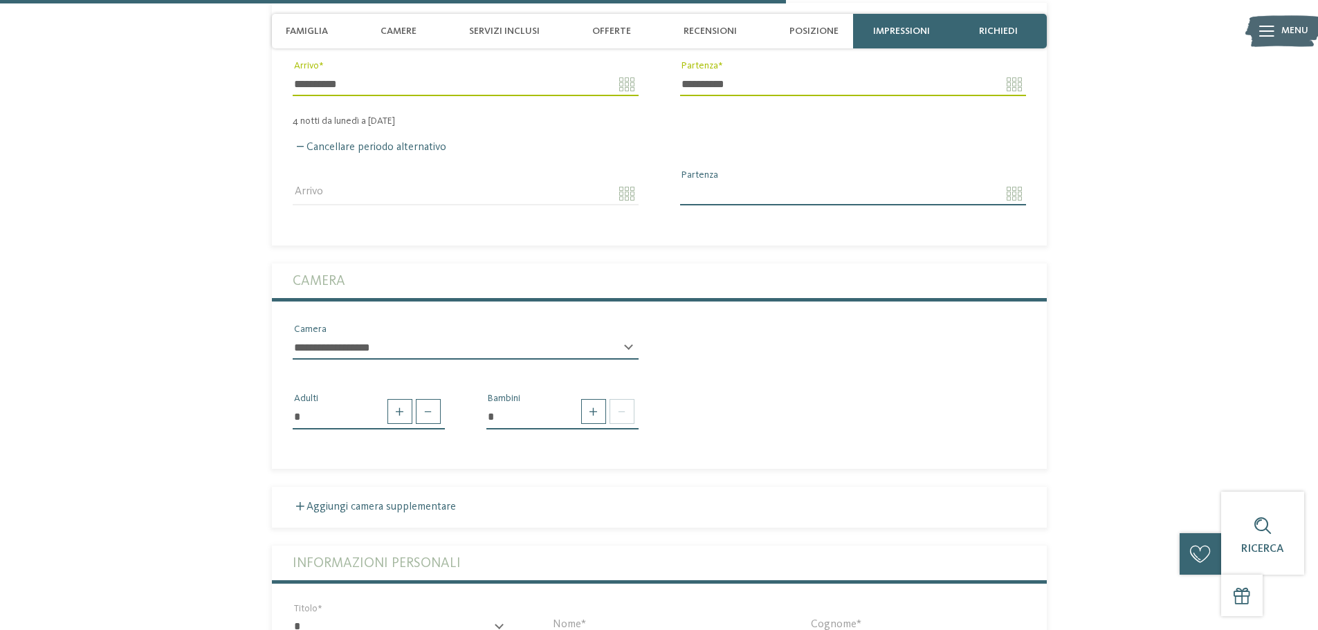
scroll to position [2560, 0]
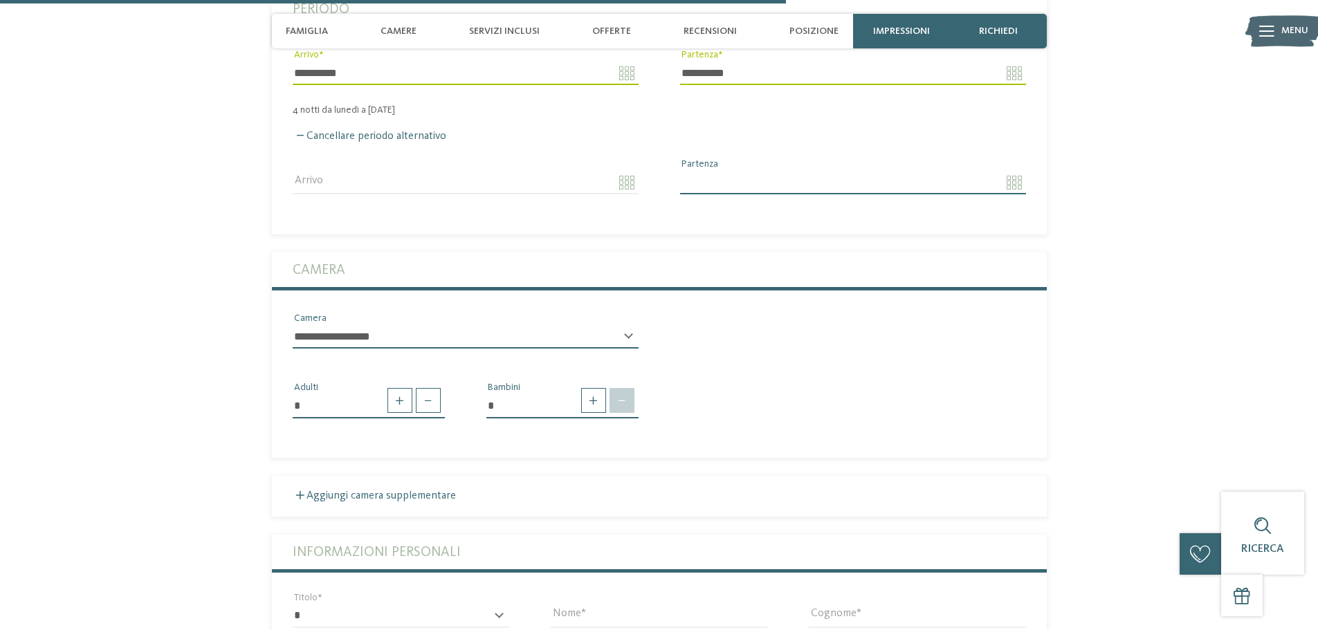
click at [624, 388] on span at bounding box center [621, 400] width 25 height 25
click at [596, 388] on span at bounding box center [593, 400] width 25 height 25
type input "*"
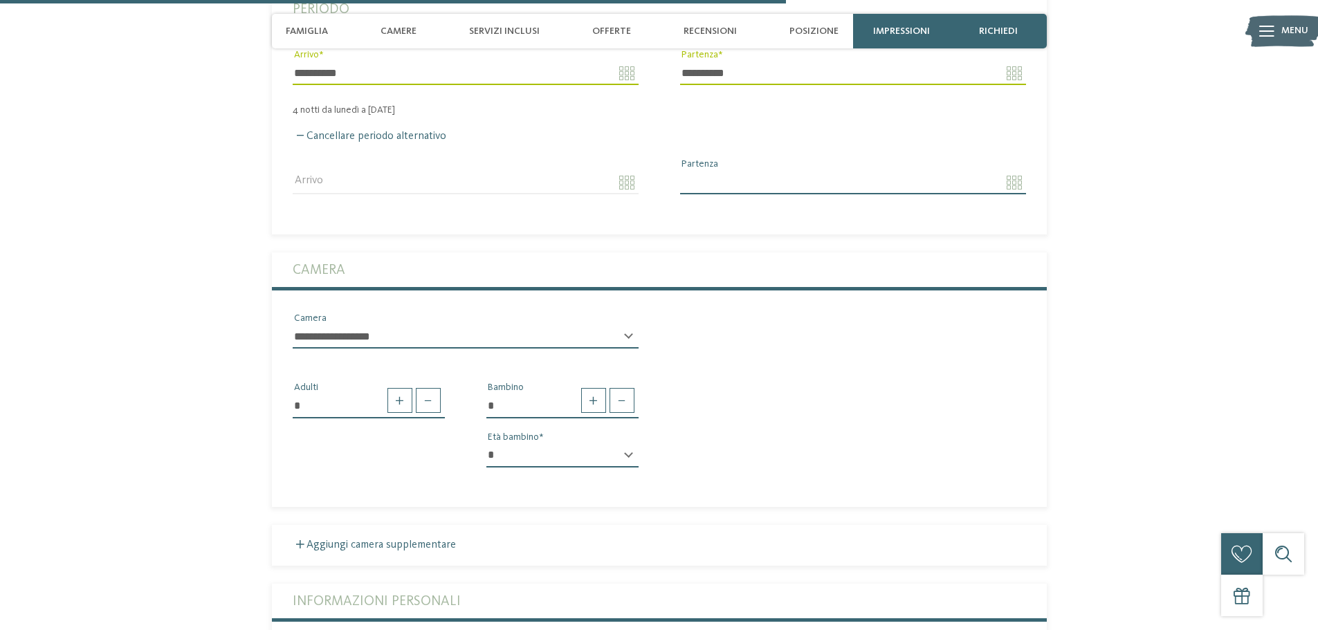
click at [555, 444] on select "* * * * * * * * * * * ** ** ** ** ** ** ** **" at bounding box center [562, 456] width 152 height 24
select select "*"
click at [486, 444] on select "* * * * * * * * * * * ** ** ** ** ** ** ** **" at bounding box center [562, 456] width 152 height 24
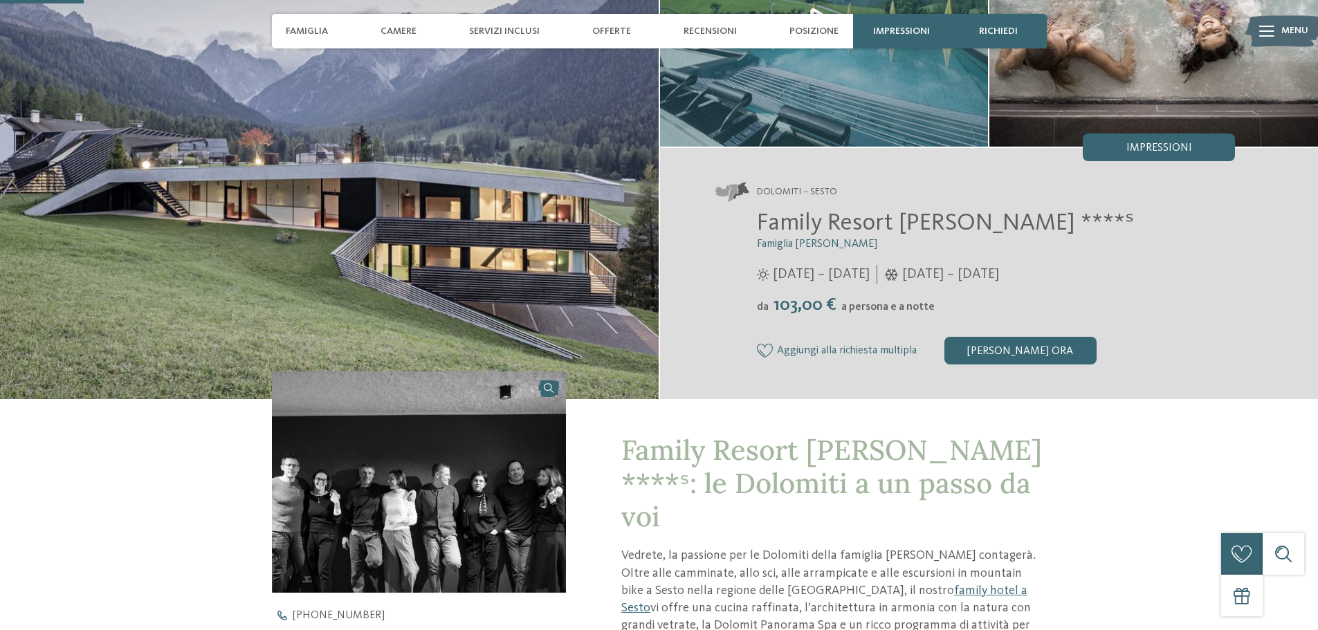
scroll to position [277, 0]
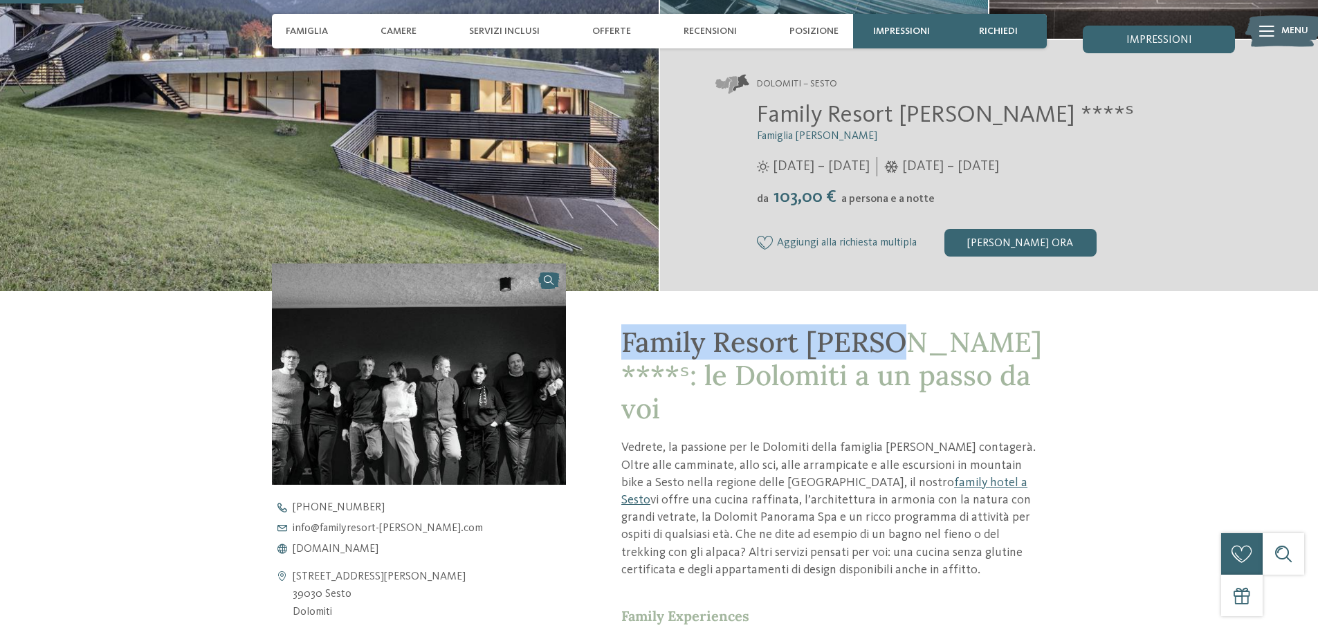
drag, startPoint x: 614, startPoint y: 343, endPoint x: 892, endPoint y: 340, distance: 278.1
